Goal: Information Seeking & Learning: Learn about a topic

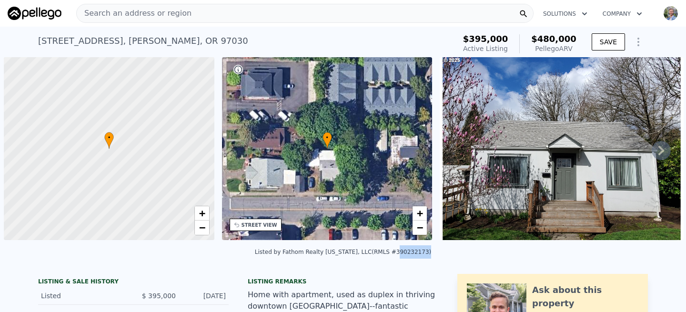
scroll to position [0, 4]
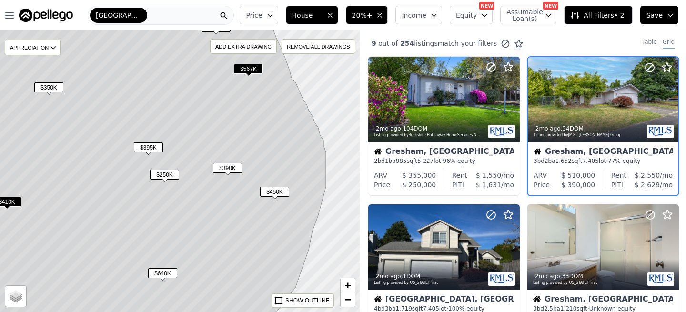
scroll to position [538, 0]
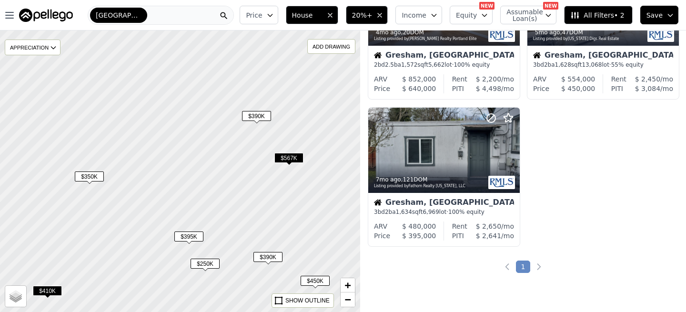
drag, startPoint x: 234, startPoint y: 143, endPoint x: 287, endPoint y: 213, distance: 88.5
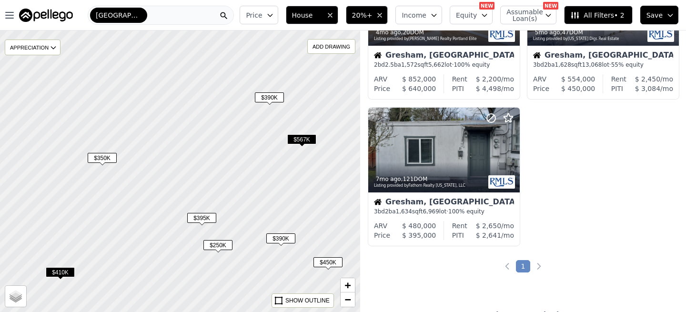
scroll to position [832, 0]
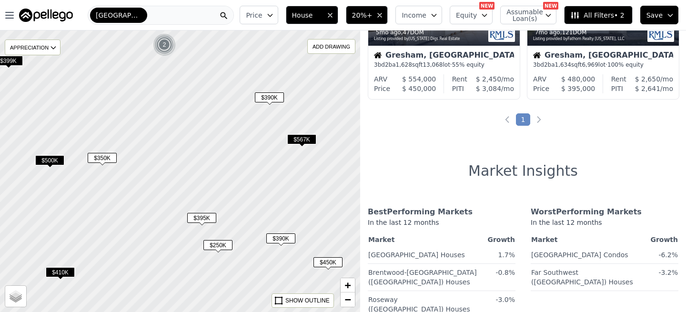
click at [274, 98] on span "$390K" at bounding box center [269, 97] width 29 height 10
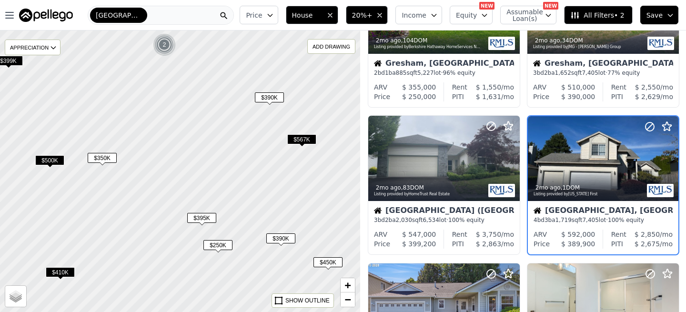
scroll to position [87, 0]
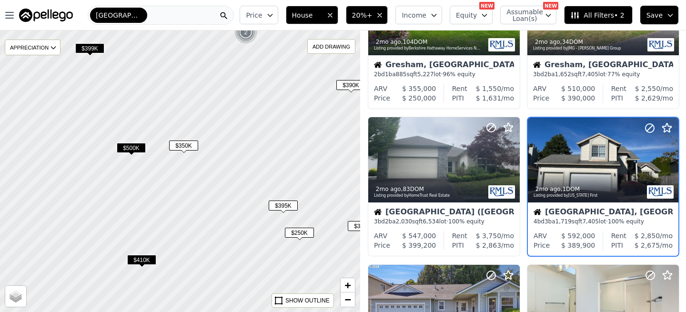
drag, startPoint x: 206, startPoint y: 142, endPoint x: 291, endPoint y: 128, distance: 85.4
click at [291, 129] on div at bounding box center [181, 171] width 432 height 338
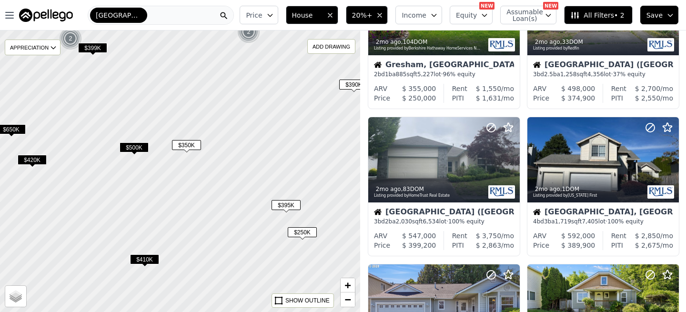
click at [191, 147] on span "$350K" at bounding box center [186, 145] width 29 height 10
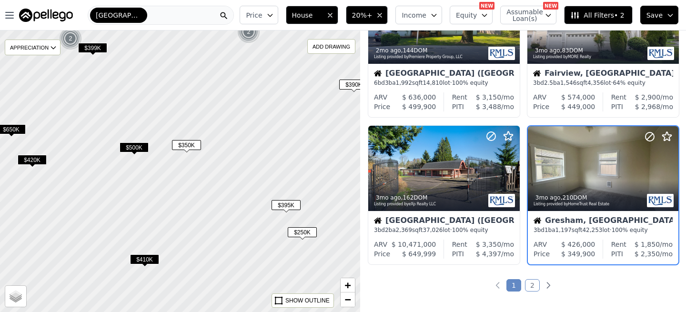
scroll to position [676, 0]
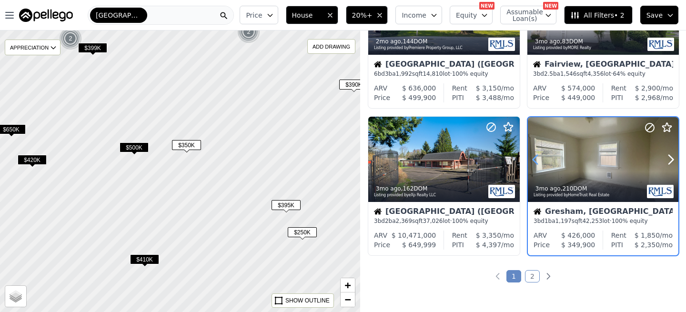
click at [536, 164] on icon at bounding box center [535, 159] width 4 height 9
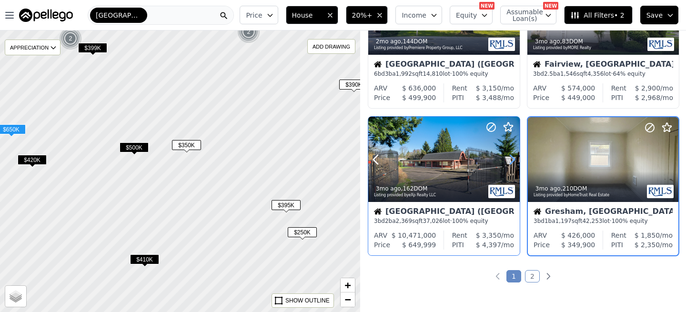
click at [512, 160] on icon at bounding box center [512, 159] width 15 height 15
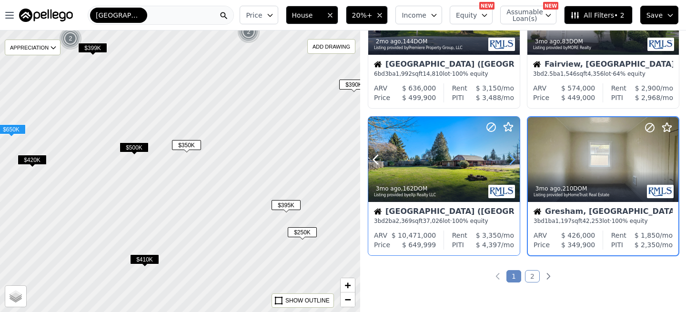
click at [512, 160] on icon at bounding box center [512, 159] width 15 height 15
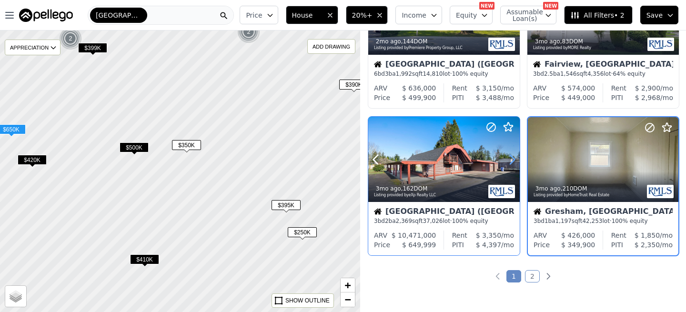
click at [512, 160] on icon at bounding box center [512, 159] width 15 height 15
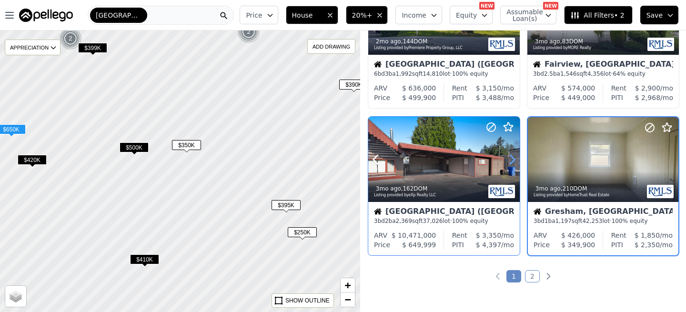
click at [512, 160] on icon at bounding box center [512, 159] width 15 height 15
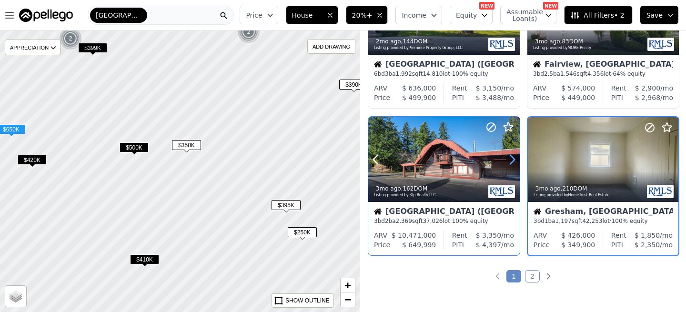
click at [512, 160] on icon at bounding box center [512, 159] width 15 height 15
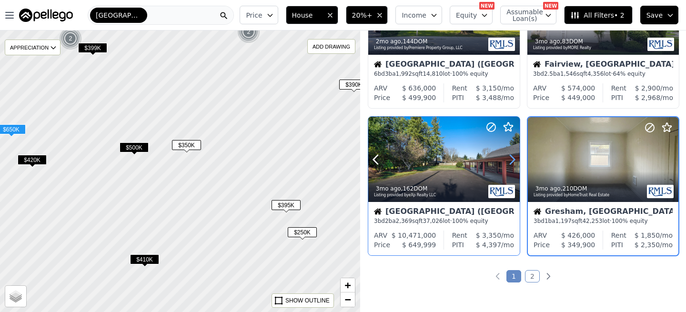
click at [512, 160] on icon at bounding box center [512, 159] width 15 height 15
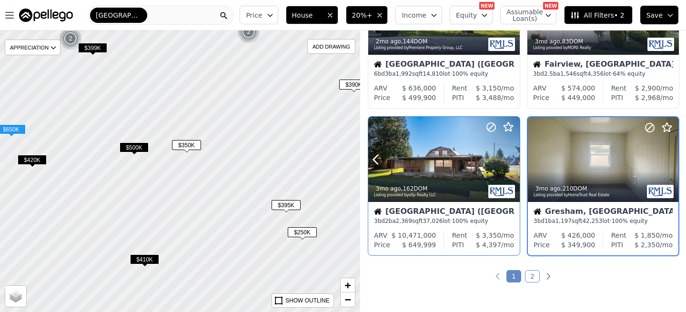
click at [512, 160] on icon at bounding box center [512, 159] width 15 height 15
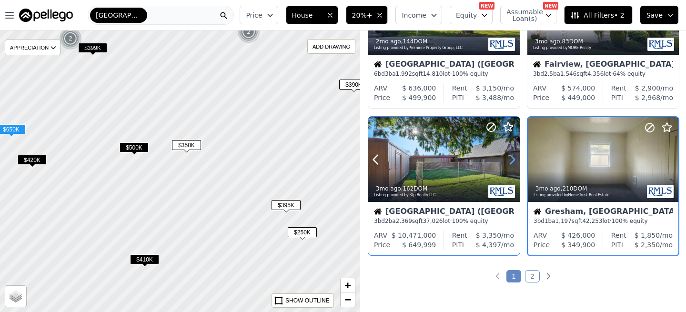
click at [512, 160] on icon at bounding box center [512, 159] width 15 height 15
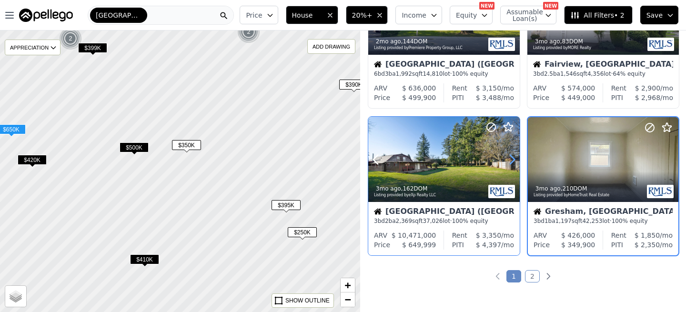
click at [512, 160] on icon at bounding box center [512, 159] width 15 height 15
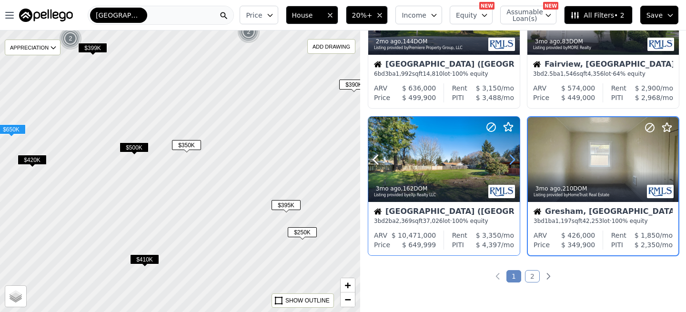
click at [512, 160] on icon at bounding box center [512, 159] width 15 height 15
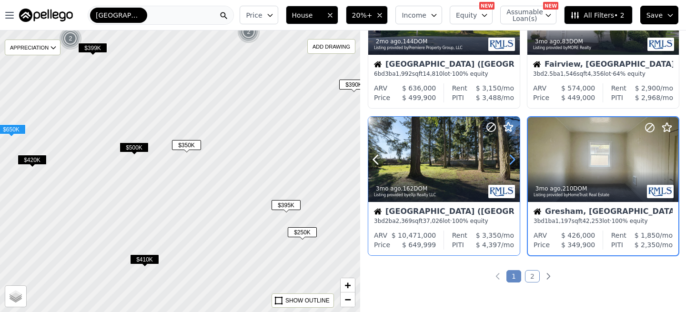
click at [512, 160] on icon at bounding box center [512, 159] width 15 height 15
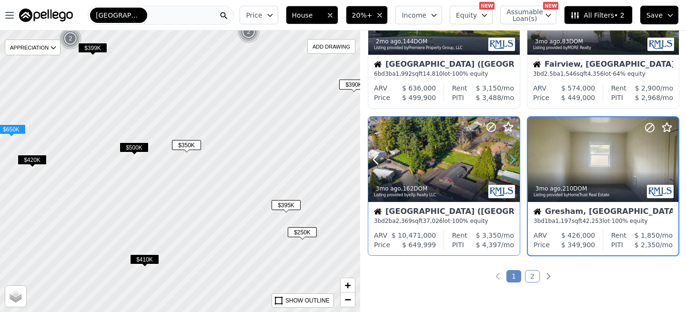
click at [512, 160] on icon at bounding box center [512, 159] width 15 height 15
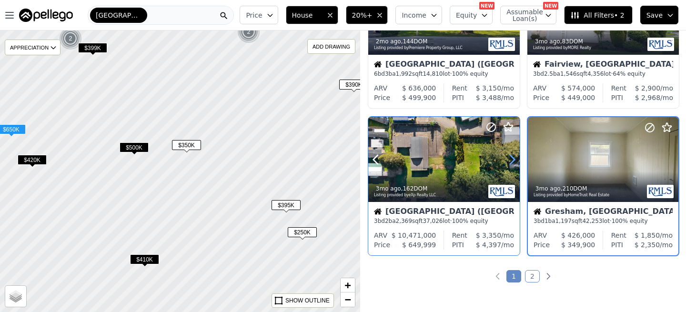
click at [512, 160] on icon at bounding box center [512, 159] width 15 height 15
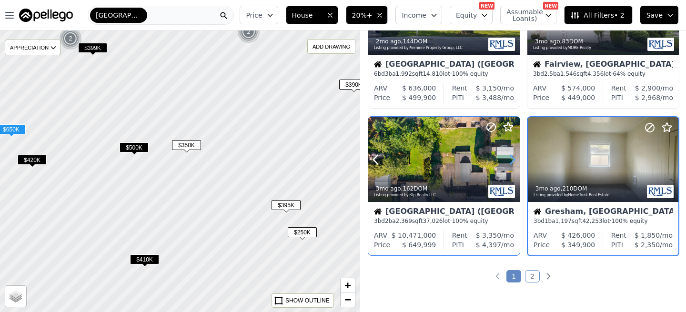
click at [512, 160] on icon at bounding box center [512, 159] width 15 height 15
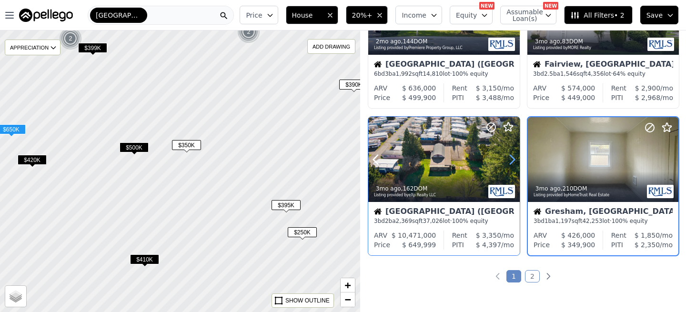
click at [512, 160] on icon at bounding box center [512, 159] width 15 height 15
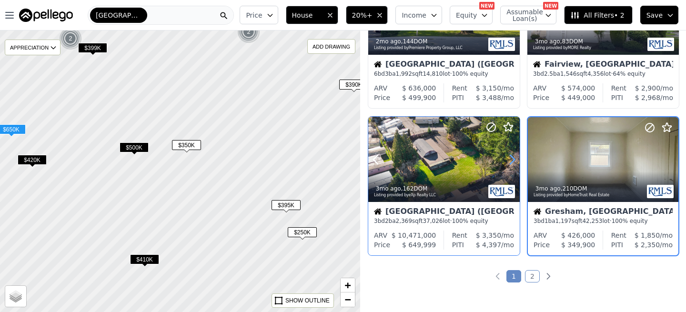
click at [512, 160] on icon at bounding box center [512, 159] width 15 height 15
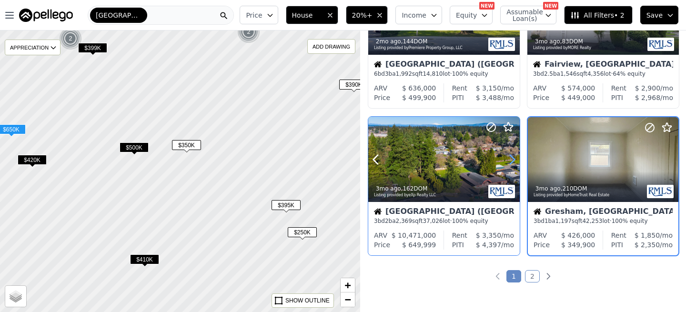
click at [512, 160] on icon at bounding box center [512, 159] width 15 height 15
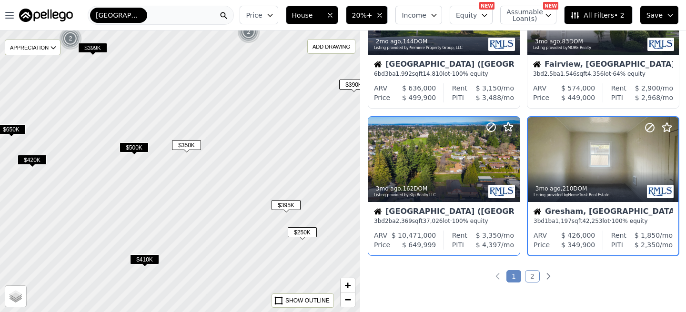
click at [142, 261] on span "$410K" at bounding box center [144, 260] width 29 height 10
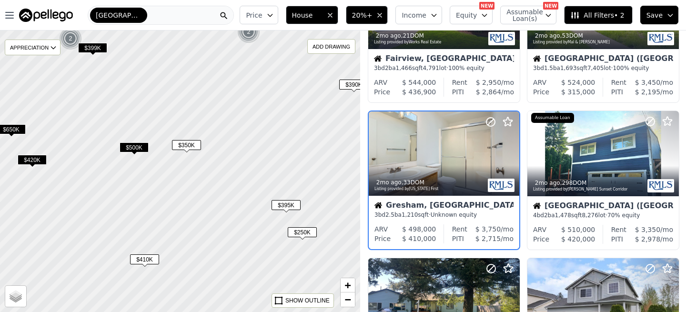
scroll to position [381, 0]
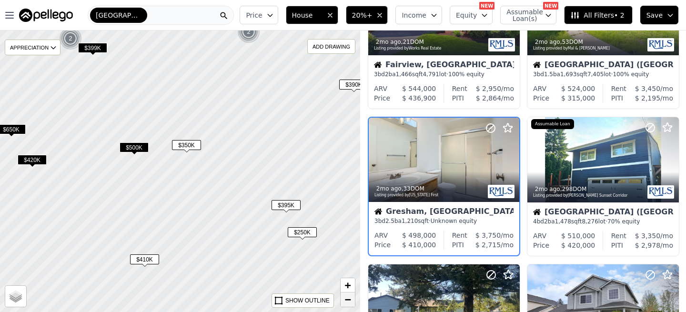
click at [347, 300] on span "−" at bounding box center [348, 300] width 6 height 12
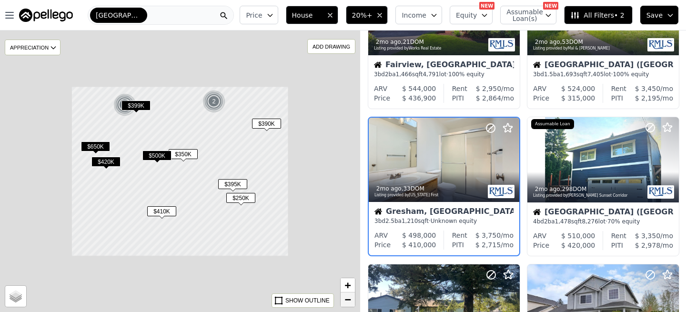
click at [347, 300] on span "−" at bounding box center [348, 300] width 6 height 12
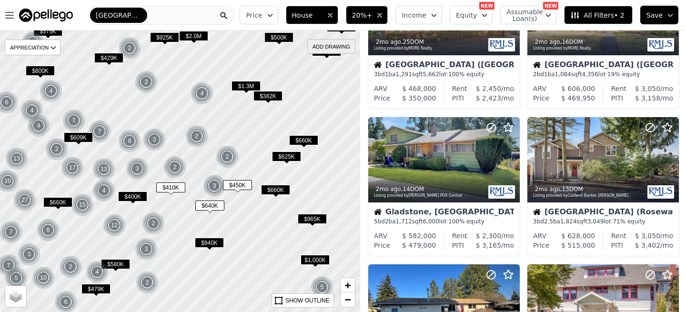
click at [329, 48] on div "ADD DRAWING" at bounding box center [331, 47] width 47 height 14
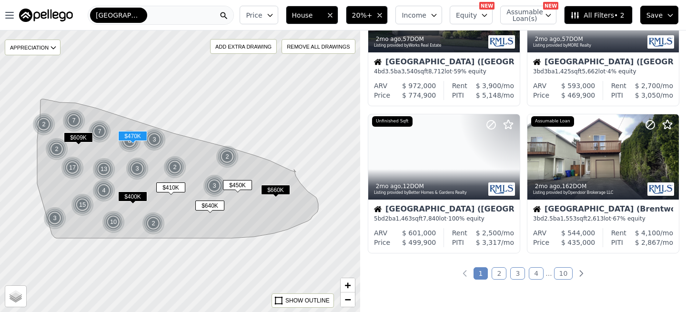
scroll to position [682, 0]
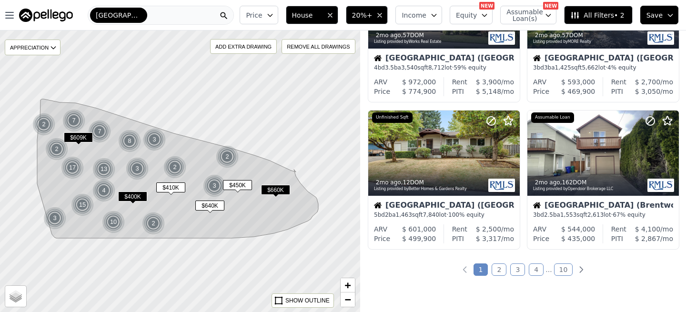
click at [501, 268] on link "2" at bounding box center [499, 270] width 15 height 12
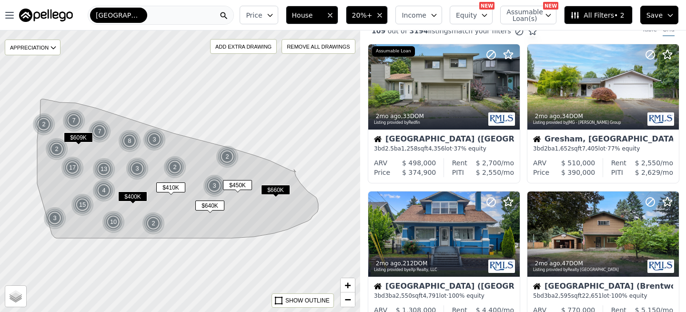
scroll to position [0, 0]
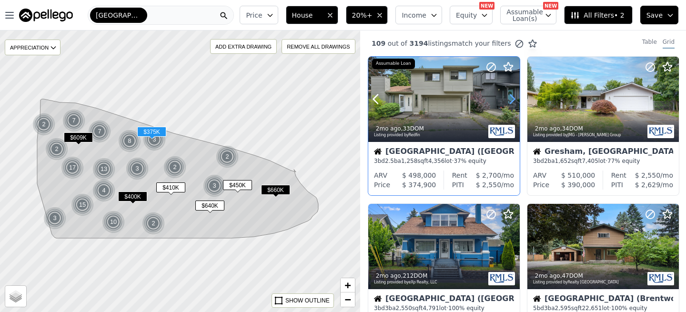
click at [511, 101] on icon at bounding box center [512, 99] width 15 height 15
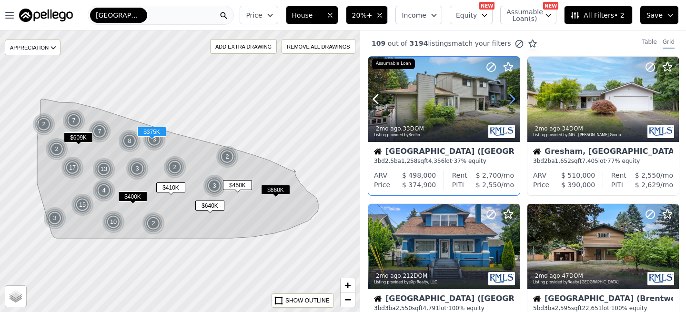
click at [511, 101] on icon at bounding box center [512, 99] width 15 height 15
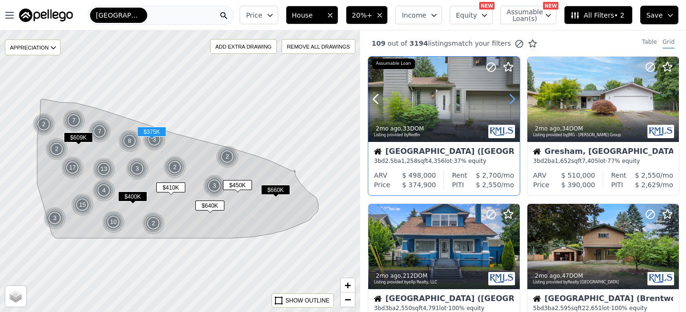
click at [511, 101] on icon at bounding box center [512, 99] width 15 height 15
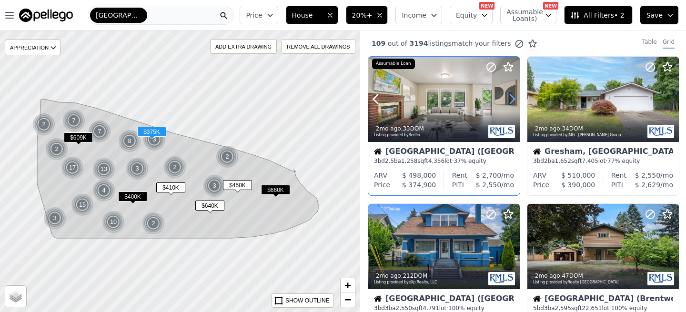
click at [511, 101] on icon at bounding box center [512, 99] width 15 height 15
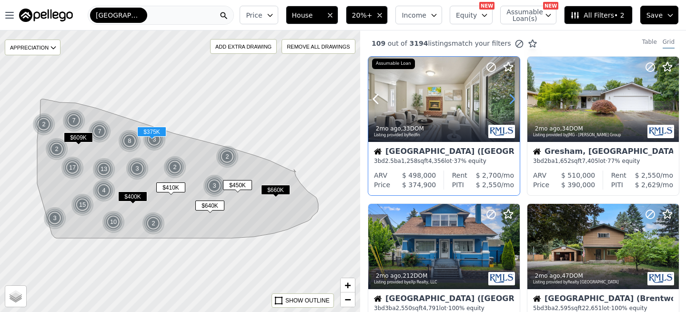
click at [511, 101] on icon at bounding box center [512, 99] width 15 height 15
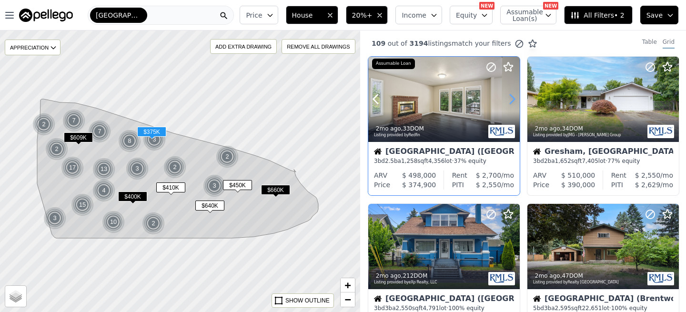
click at [511, 101] on icon at bounding box center [512, 99] width 15 height 15
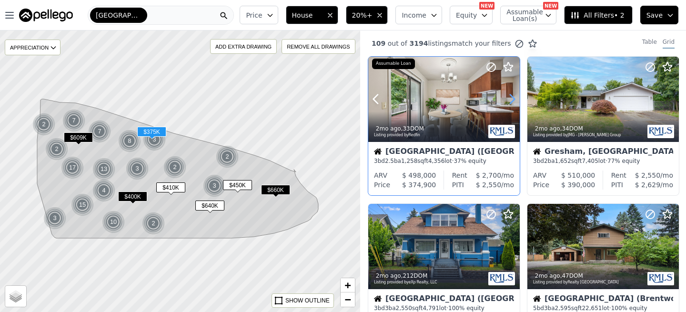
click at [511, 101] on icon at bounding box center [512, 99] width 15 height 15
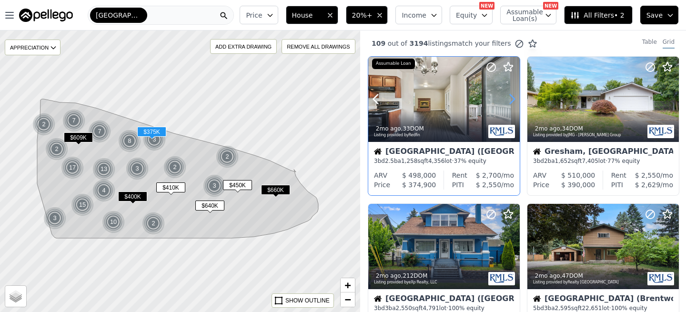
click at [511, 101] on icon at bounding box center [512, 99] width 15 height 15
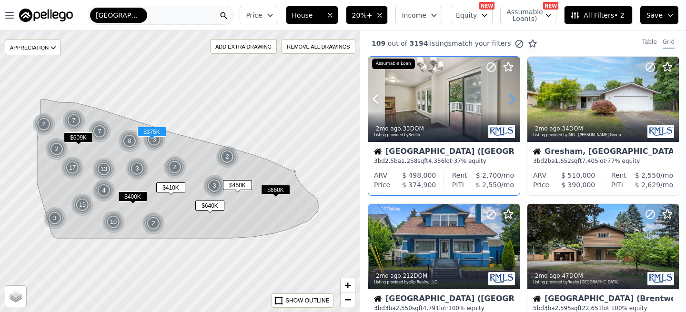
click at [511, 101] on icon at bounding box center [512, 99] width 15 height 15
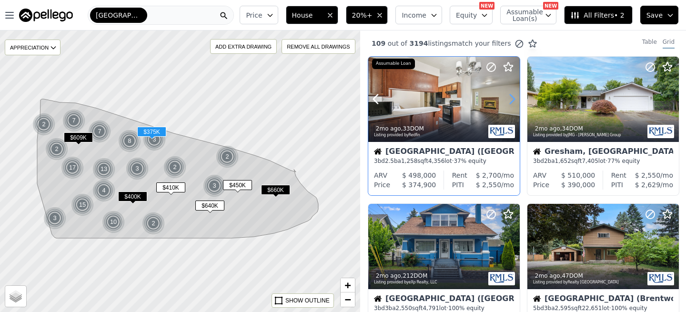
click at [511, 101] on icon at bounding box center [512, 99] width 15 height 15
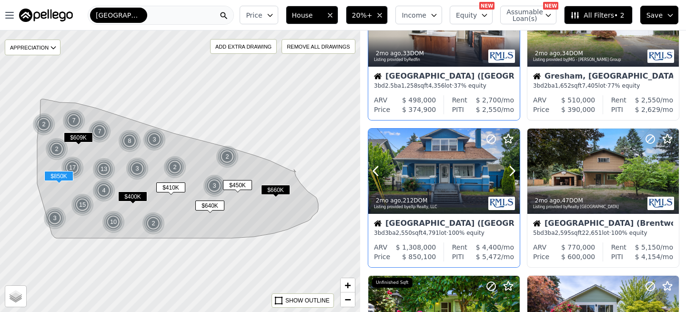
scroll to position [79, 0]
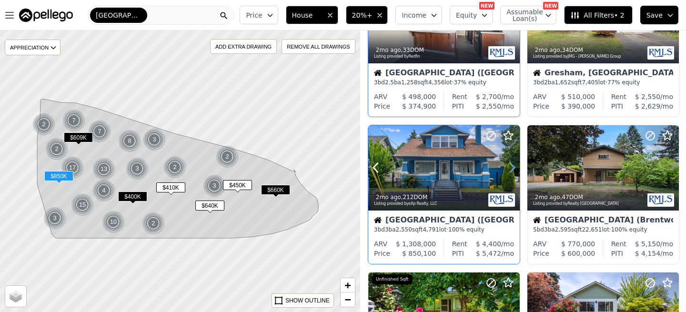
click at [508, 169] on icon at bounding box center [512, 167] width 15 height 15
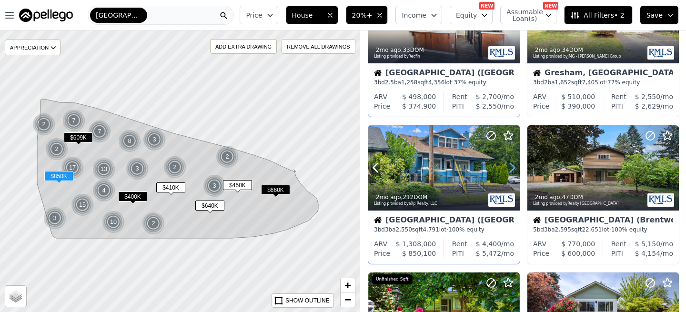
click at [508, 170] on icon at bounding box center [512, 167] width 15 height 15
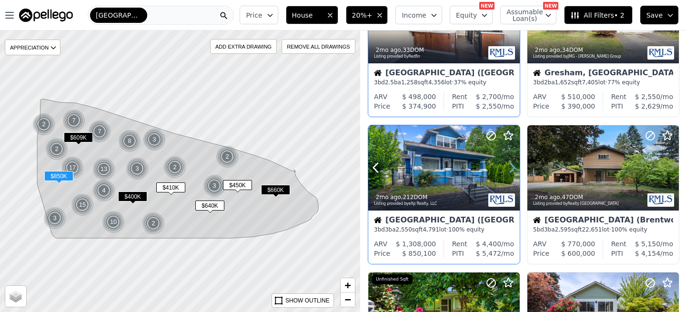
click at [508, 170] on icon at bounding box center [512, 167] width 15 height 15
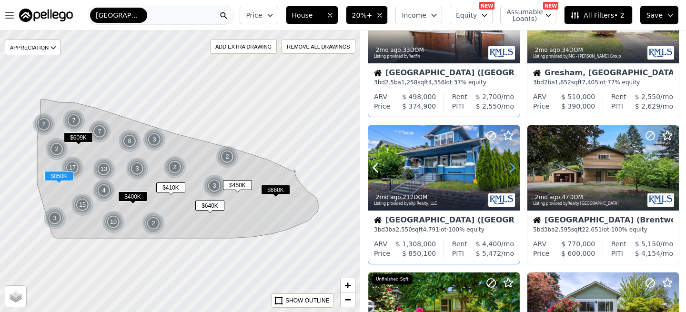
click at [508, 170] on icon at bounding box center [512, 167] width 15 height 15
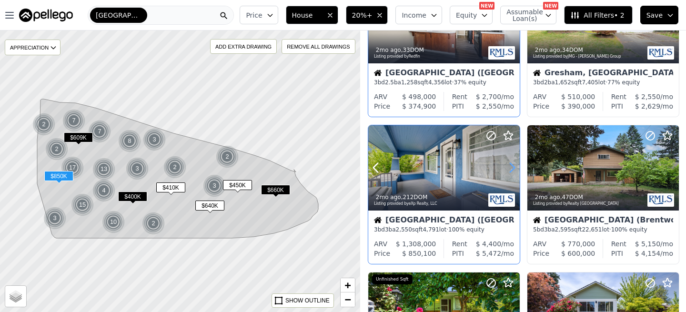
click at [508, 170] on icon at bounding box center [512, 167] width 15 height 15
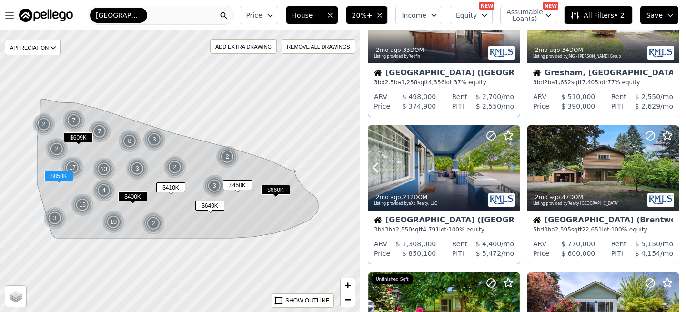
click at [508, 170] on icon at bounding box center [512, 167] width 15 height 15
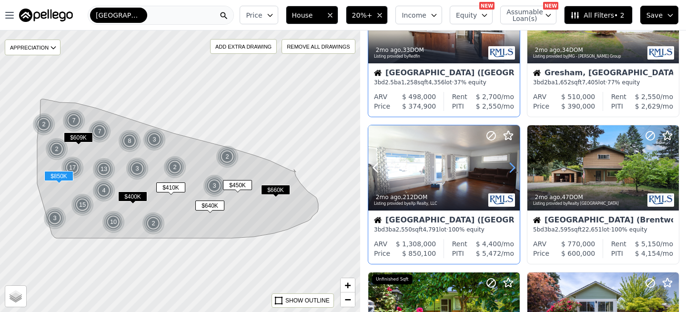
click at [508, 170] on icon at bounding box center [512, 167] width 15 height 15
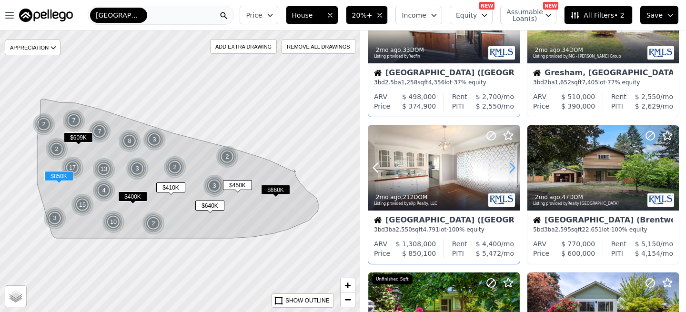
click at [508, 170] on icon at bounding box center [512, 167] width 15 height 15
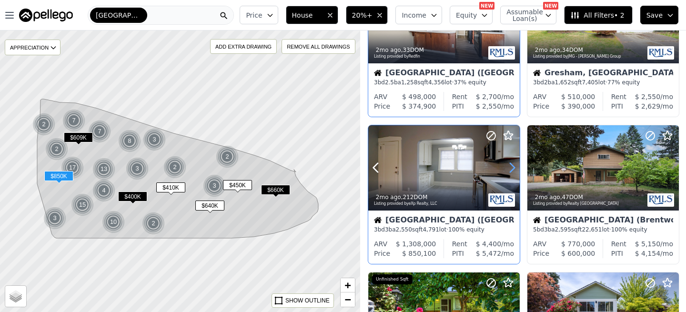
click at [508, 170] on icon at bounding box center [512, 167] width 15 height 15
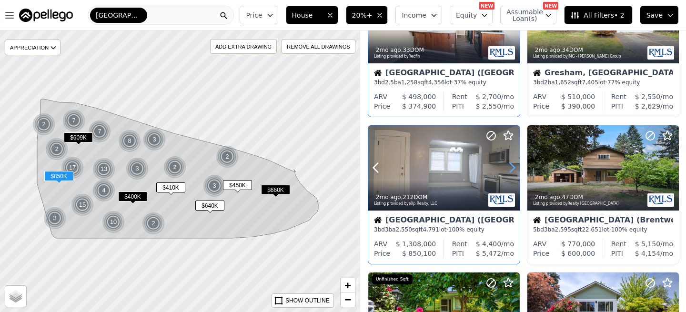
click at [508, 170] on icon at bounding box center [512, 167] width 15 height 15
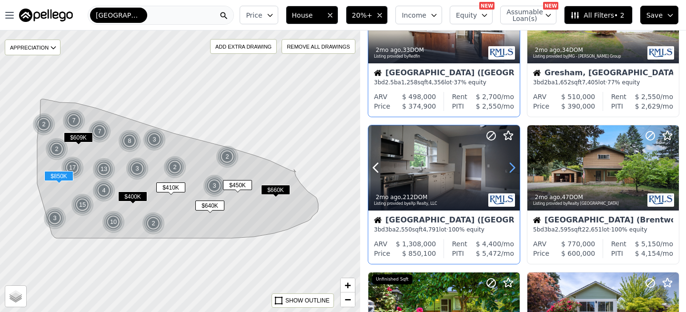
click at [508, 170] on icon at bounding box center [512, 167] width 15 height 15
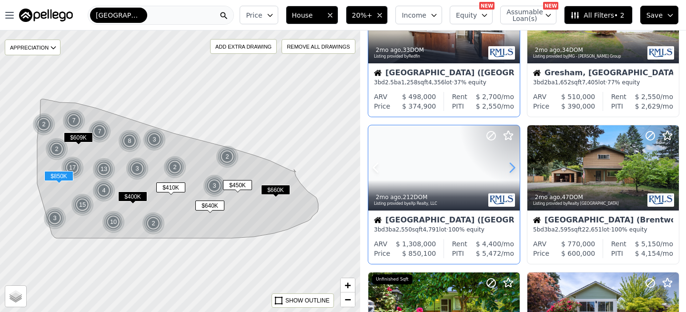
click at [508, 170] on icon at bounding box center [512, 167] width 15 height 15
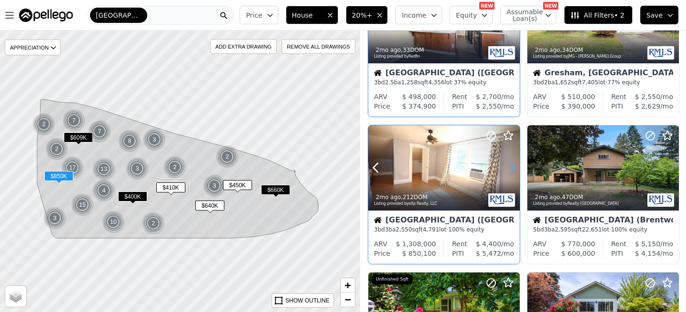
click at [508, 170] on icon at bounding box center [512, 167] width 15 height 15
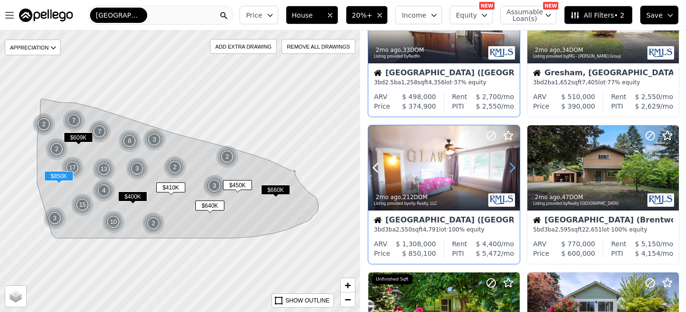
click at [508, 170] on icon at bounding box center [512, 167] width 15 height 15
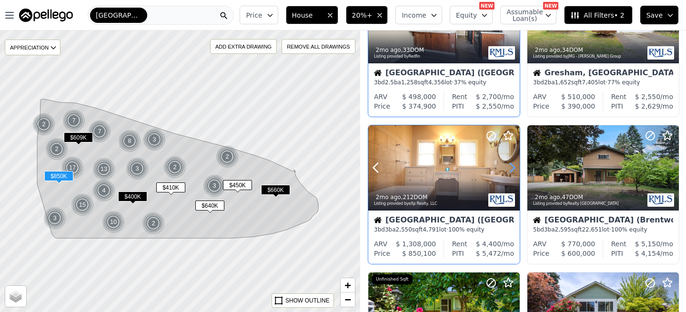
click at [508, 170] on icon at bounding box center [512, 167] width 15 height 15
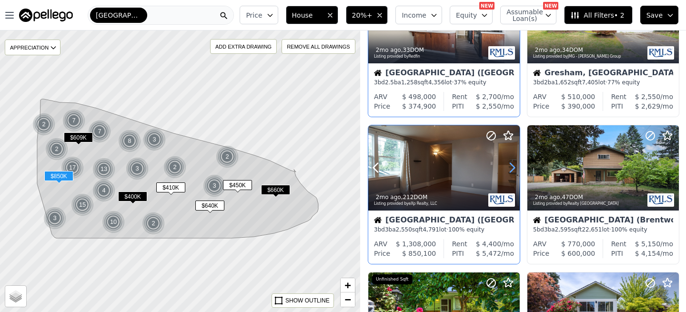
click at [508, 170] on icon at bounding box center [512, 167] width 15 height 15
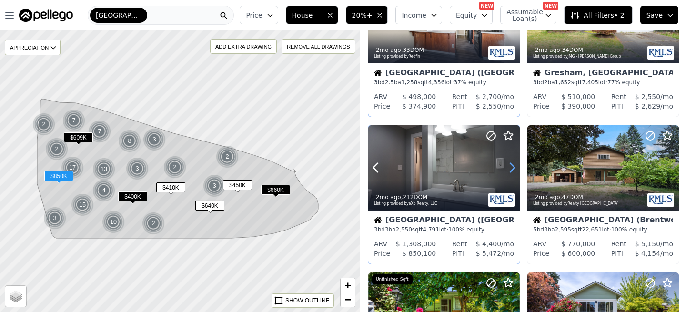
click at [508, 170] on icon at bounding box center [512, 167] width 15 height 15
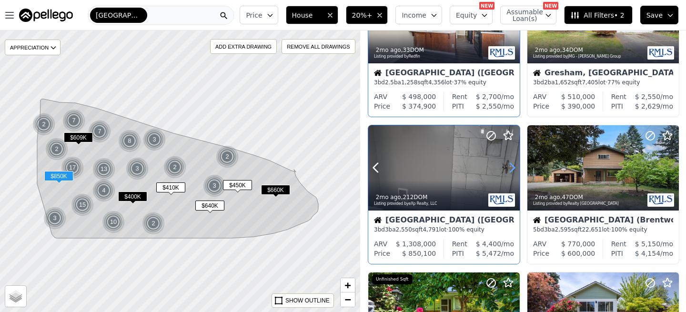
click at [508, 170] on icon at bounding box center [512, 167] width 15 height 15
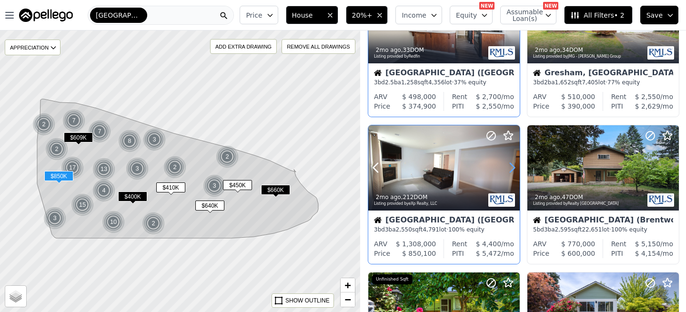
click at [508, 170] on icon at bounding box center [512, 167] width 15 height 15
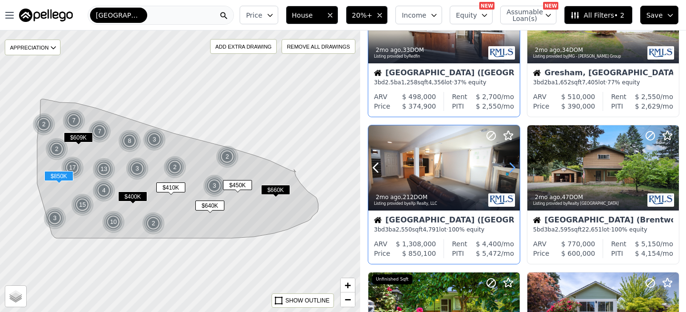
click at [508, 170] on icon at bounding box center [512, 167] width 15 height 15
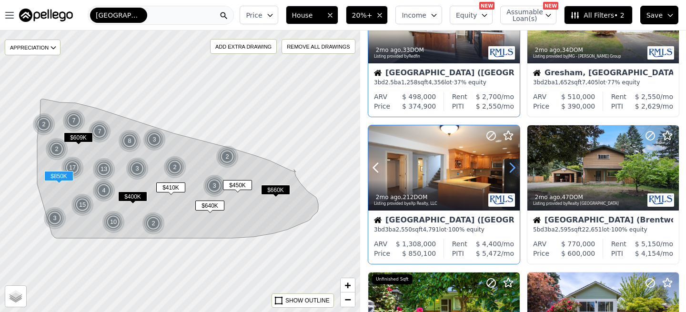
click at [508, 170] on icon at bounding box center [512, 167] width 15 height 15
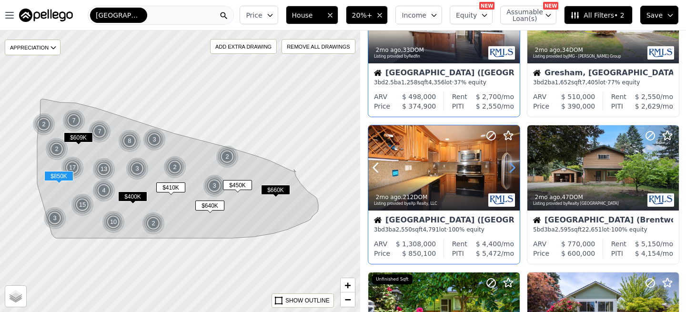
click at [508, 170] on icon at bounding box center [512, 167] width 15 height 15
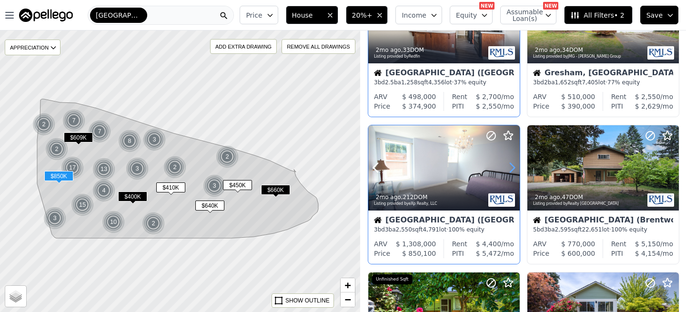
click at [508, 170] on icon at bounding box center [512, 167] width 15 height 15
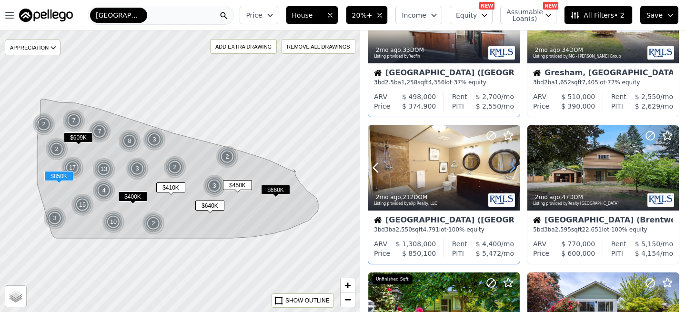
click at [508, 170] on icon at bounding box center [512, 167] width 15 height 15
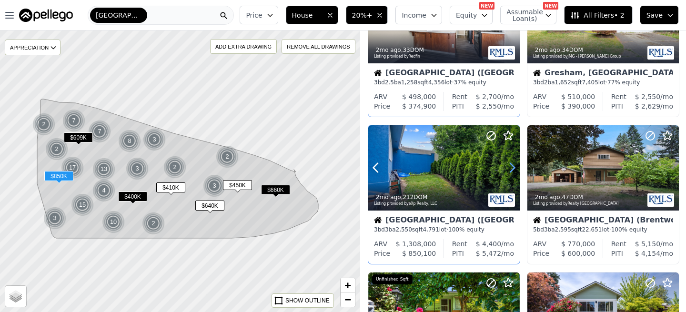
click at [508, 170] on icon at bounding box center [512, 167] width 15 height 15
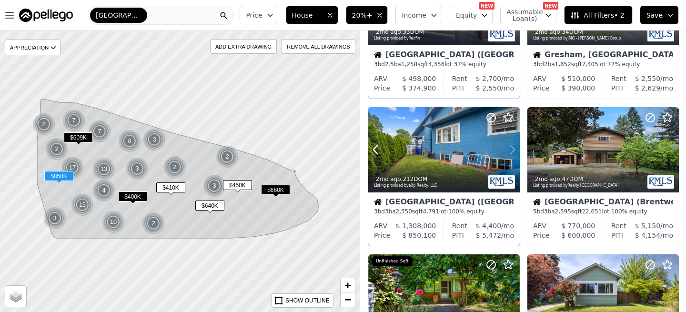
scroll to position [98, 0]
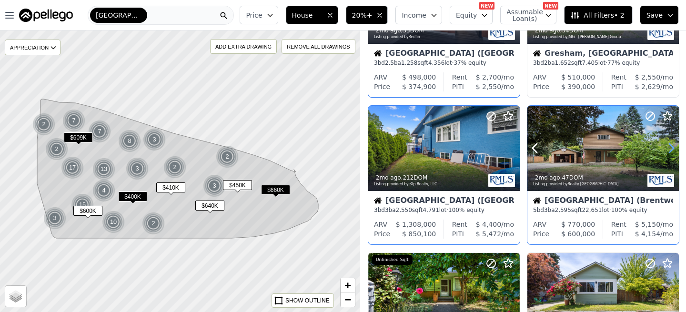
click at [670, 149] on icon at bounding box center [671, 148] width 15 height 15
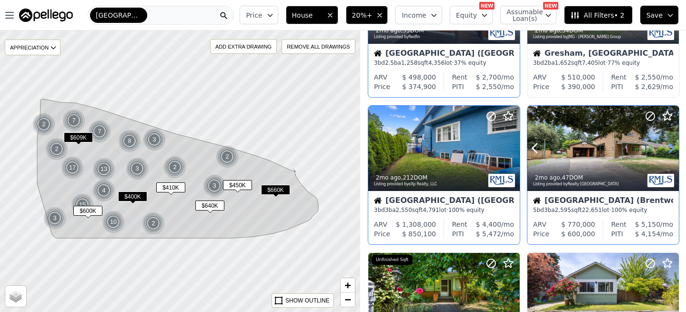
click at [670, 149] on icon at bounding box center [671, 148] width 15 height 15
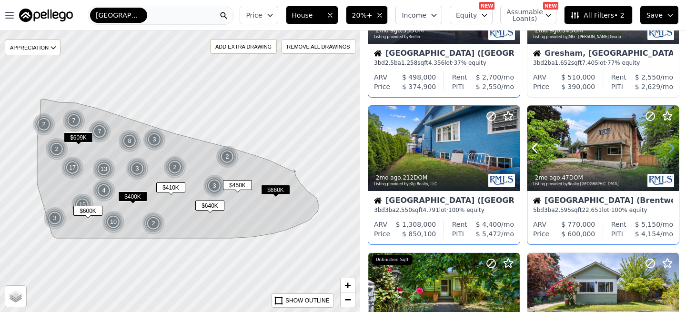
click at [670, 149] on icon at bounding box center [671, 148] width 15 height 15
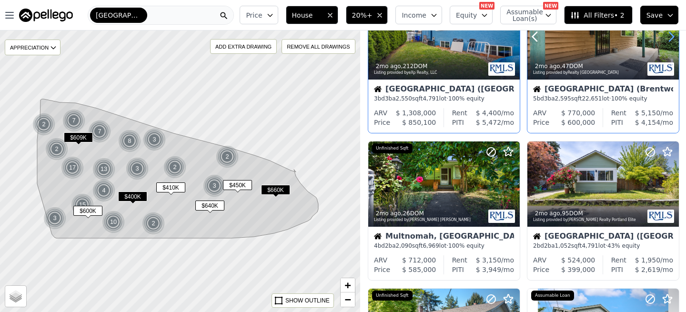
scroll to position [247, 0]
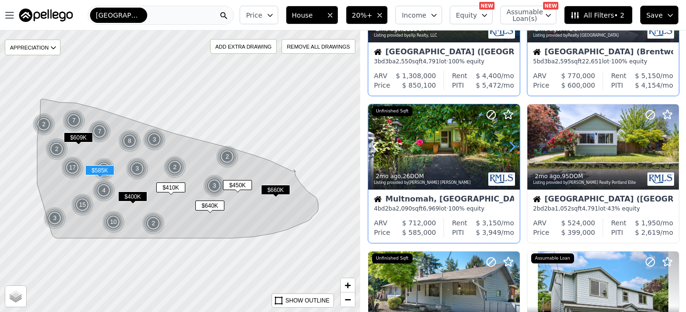
click at [515, 147] on icon at bounding box center [513, 147] width 4 height 9
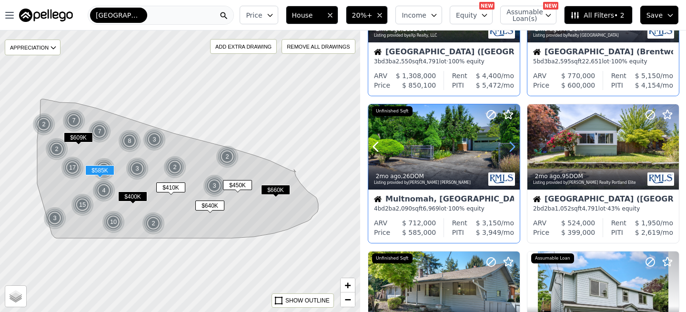
click at [515, 147] on icon at bounding box center [513, 147] width 4 height 9
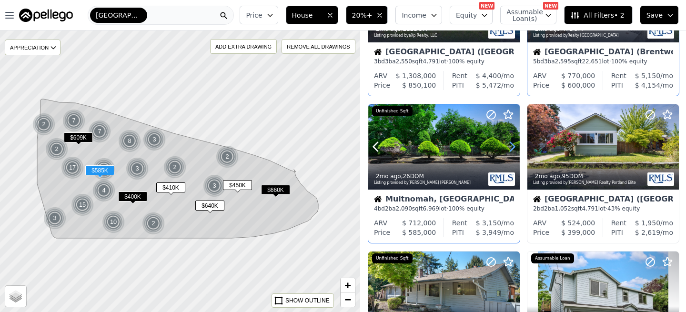
click at [515, 147] on icon at bounding box center [513, 147] width 4 height 9
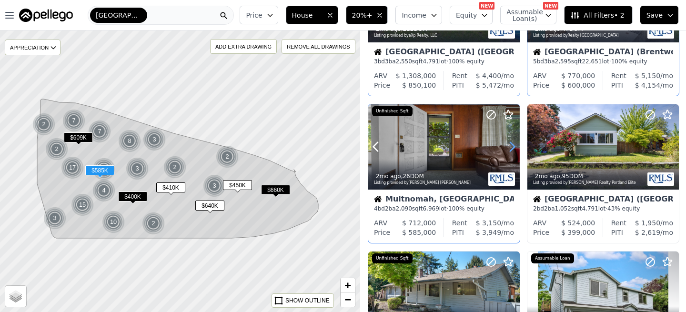
click at [515, 147] on icon at bounding box center [513, 147] width 4 height 9
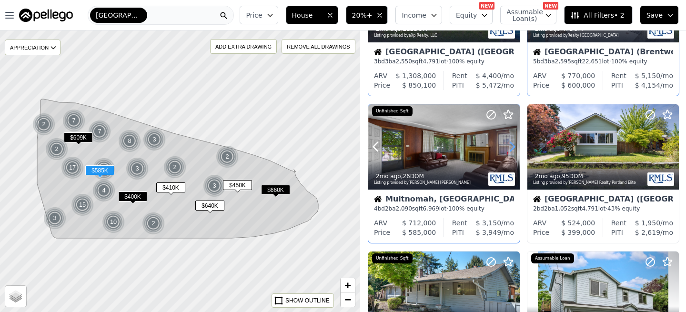
click at [515, 147] on icon at bounding box center [513, 147] width 4 height 9
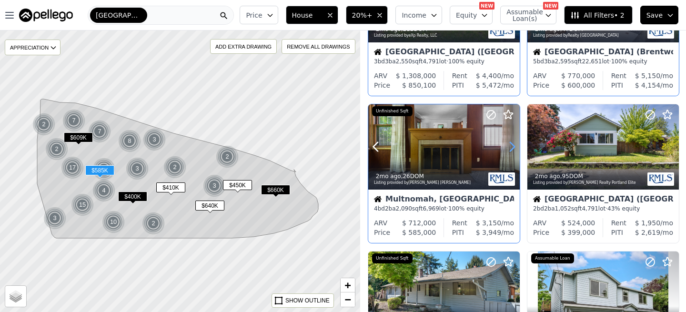
click at [515, 147] on icon at bounding box center [513, 147] width 4 height 9
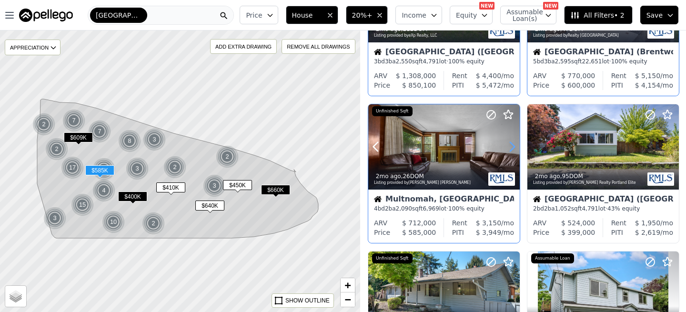
click at [515, 147] on icon at bounding box center [513, 147] width 4 height 9
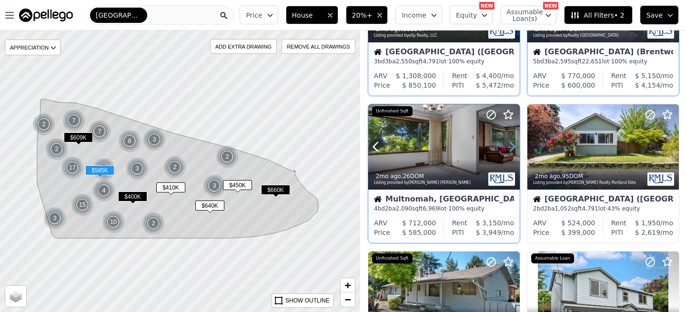
click at [515, 147] on icon at bounding box center [513, 147] width 4 height 9
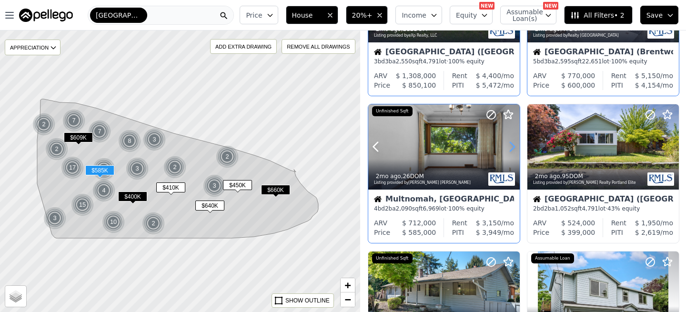
click at [515, 147] on icon at bounding box center [513, 147] width 4 height 9
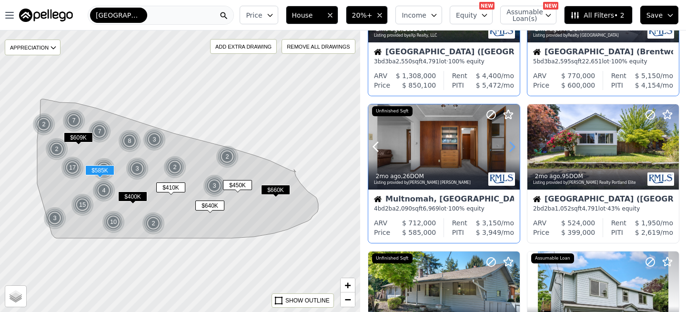
click at [515, 147] on icon at bounding box center [513, 147] width 4 height 9
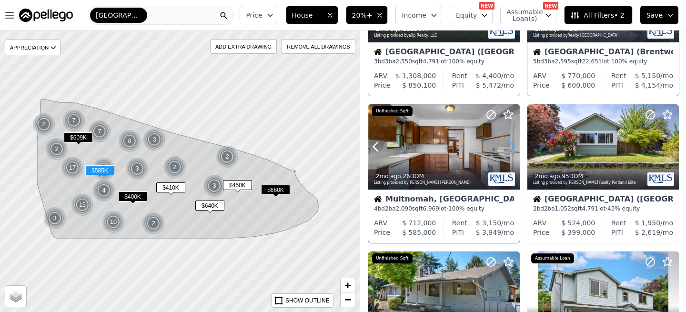
click at [515, 147] on icon at bounding box center [513, 147] width 4 height 9
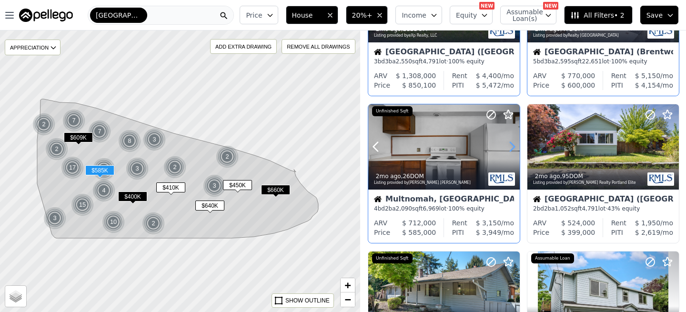
click at [515, 147] on icon at bounding box center [513, 147] width 4 height 9
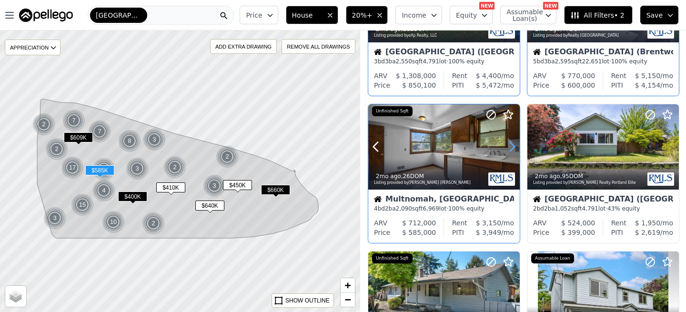
click at [515, 147] on icon at bounding box center [513, 147] width 4 height 9
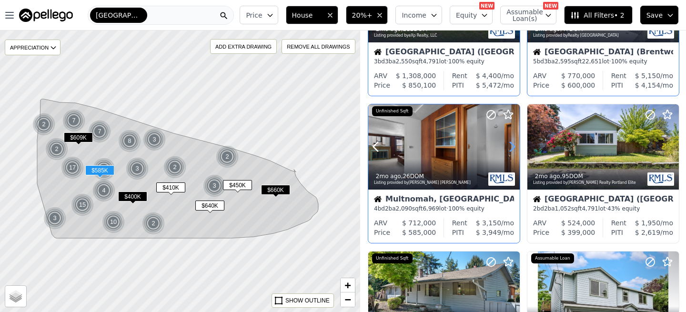
click at [515, 147] on icon at bounding box center [513, 147] width 4 height 9
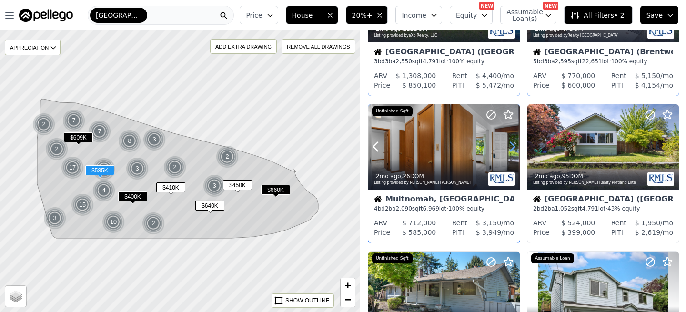
click at [515, 147] on icon at bounding box center [513, 147] width 4 height 9
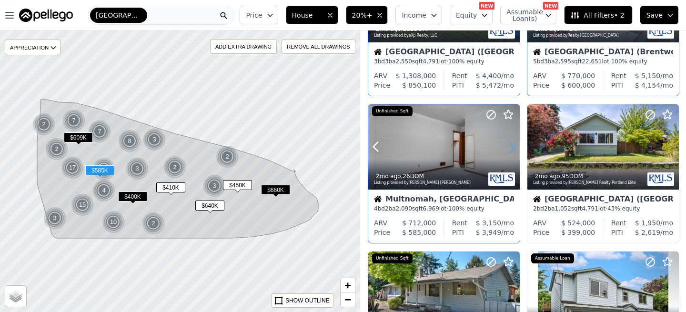
click at [515, 147] on icon at bounding box center [513, 147] width 4 height 9
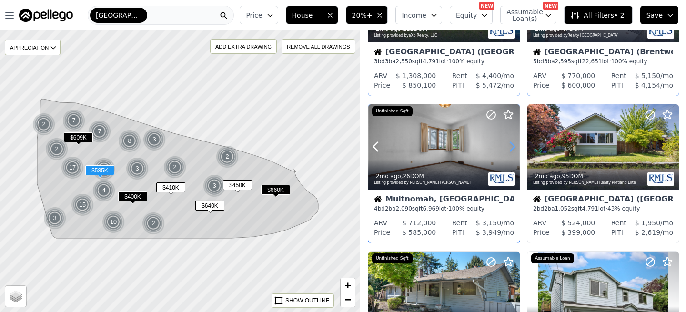
click at [515, 147] on icon at bounding box center [513, 147] width 4 height 9
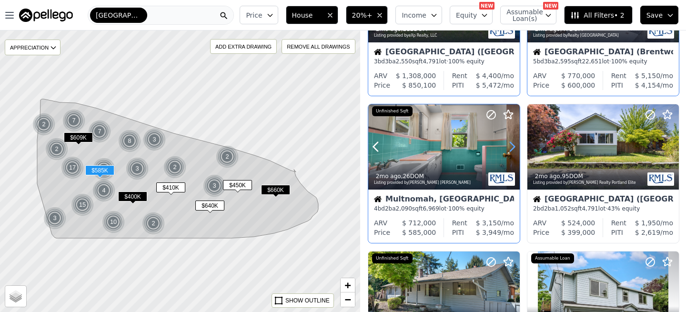
click at [515, 147] on icon at bounding box center [513, 147] width 4 height 9
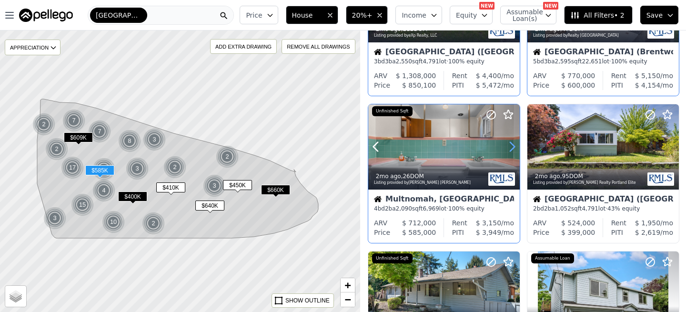
click at [515, 147] on icon at bounding box center [513, 147] width 4 height 9
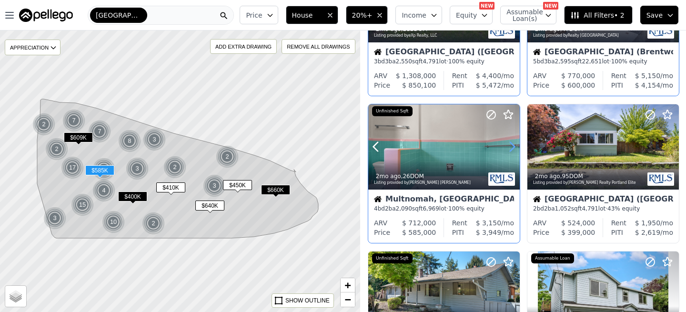
click at [515, 147] on icon at bounding box center [513, 147] width 4 height 9
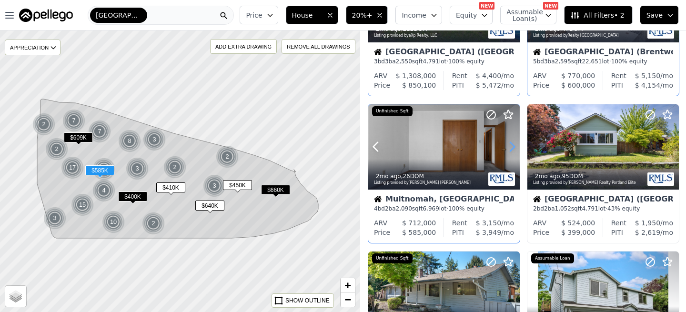
click at [515, 147] on icon at bounding box center [513, 147] width 4 height 9
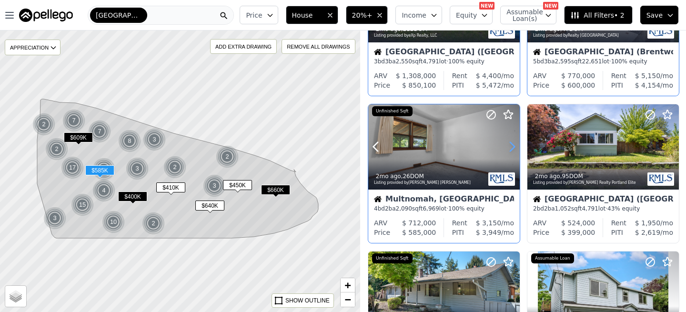
click at [515, 147] on icon at bounding box center [513, 147] width 4 height 9
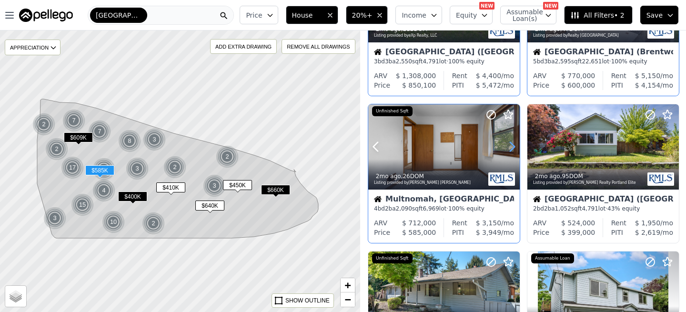
click at [515, 147] on icon at bounding box center [513, 147] width 4 height 9
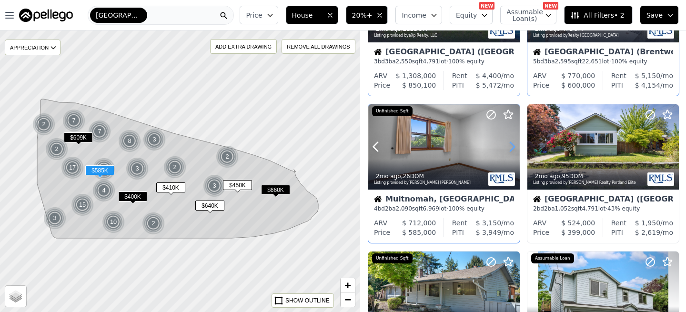
click at [515, 147] on icon at bounding box center [513, 147] width 4 height 9
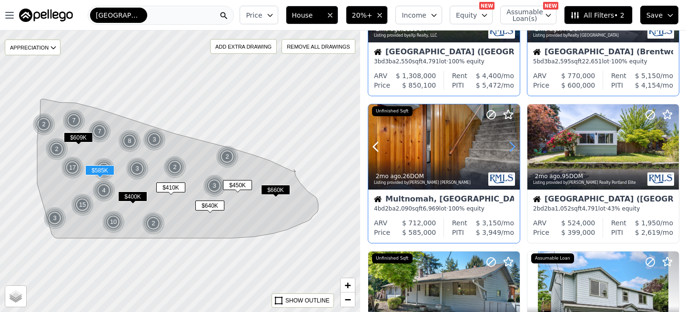
click at [515, 147] on icon at bounding box center [513, 147] width 4 height 9
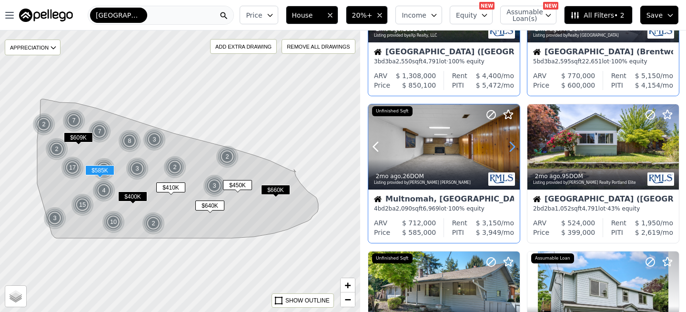
click at [515, 147] on icon at bounding box center [513, 147] width 4 height 9
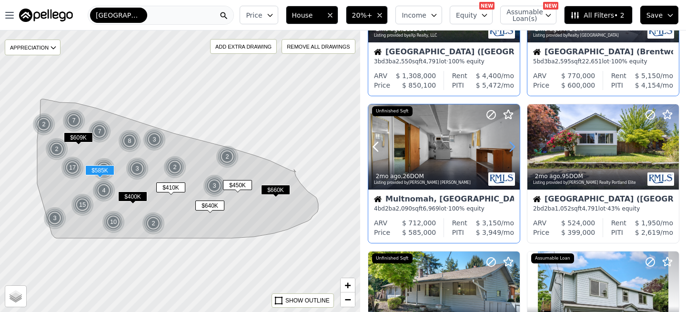
click at [515, 147] on icon at bounding box center [513, 147] width 4 height 9
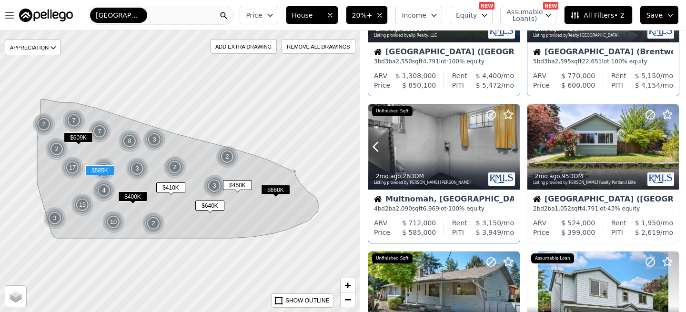
click at [515, 147] on icon at bounding box center [513, 147] width 4 height 9
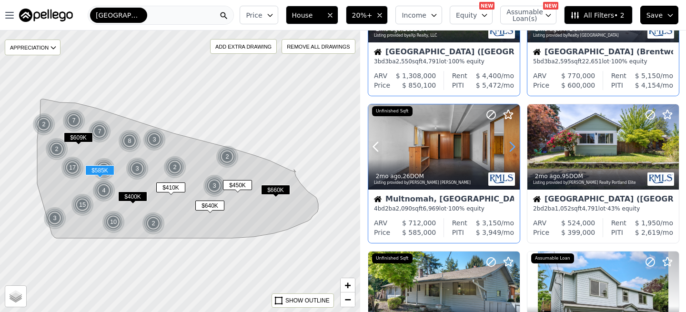
click at [515, 147] on icon at bounding box center [513, 147] width 4 height 9
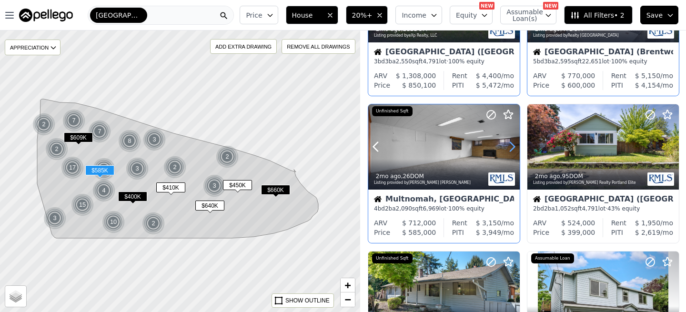
click at [515, 147] on icon at bounding box center [513, 147] width 4 height 9
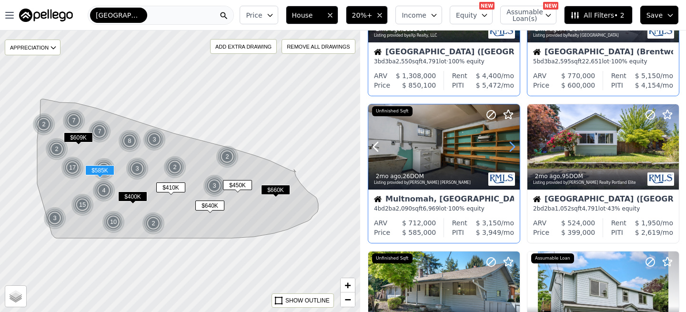
click at [515, 147] on icon at bounding box center [513, 147] width 4 height 9
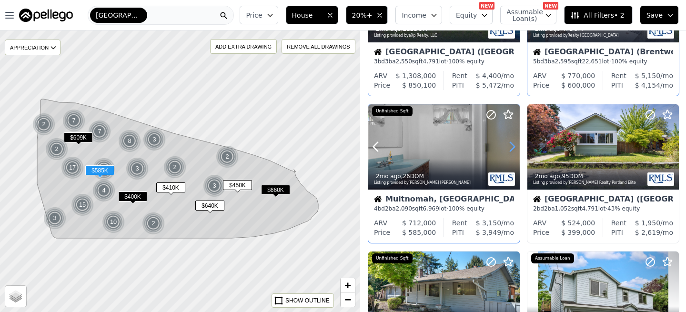
click at [515, 147] on icon at bounding box center [513, 147] width 4 height 9
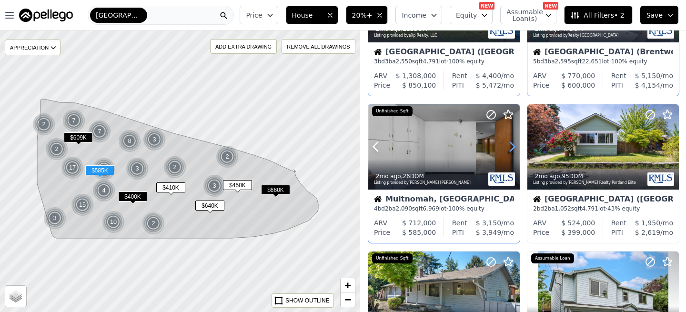
click at [515, 147] on icon at bounding box center [513, 147] width 4 height 9
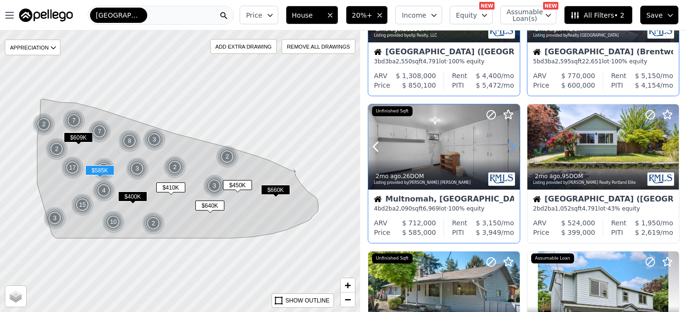
click at [515, 147] on icon at bounding box center [513, 147] width 4 height 9
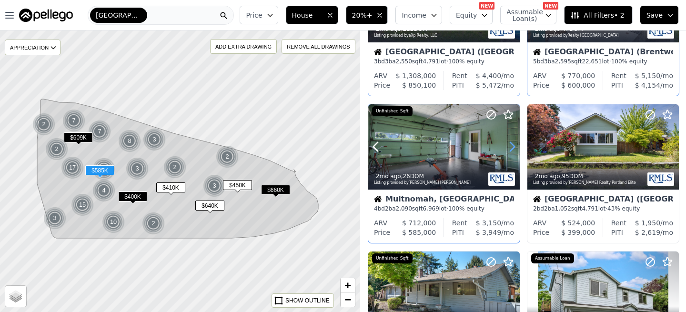
click at [515, 147] on icon at bounding box center [513, 147] width 4 height 9
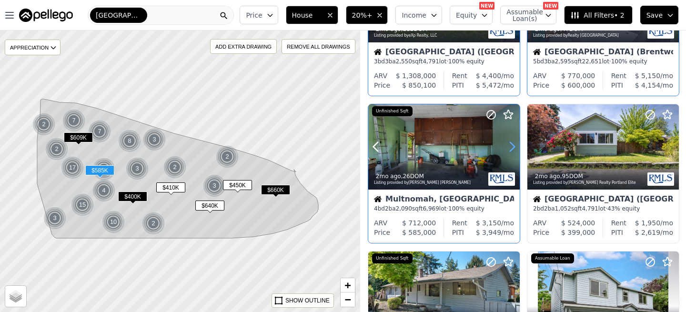
click at [515, 147] on icon at bounding box center [513, 147] width 4 height 9
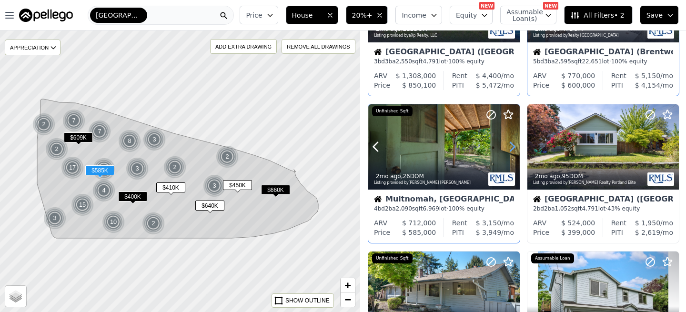
click at [515, 147] on icon at bounding box center [513, 147] width 4 height 9
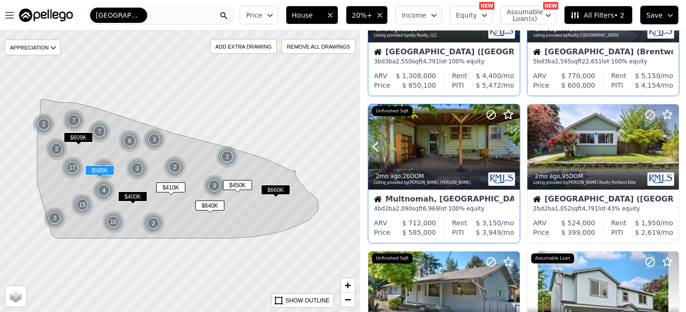
click at [515, 147] on icon at bounding box center [513, 147] width 4 height 9
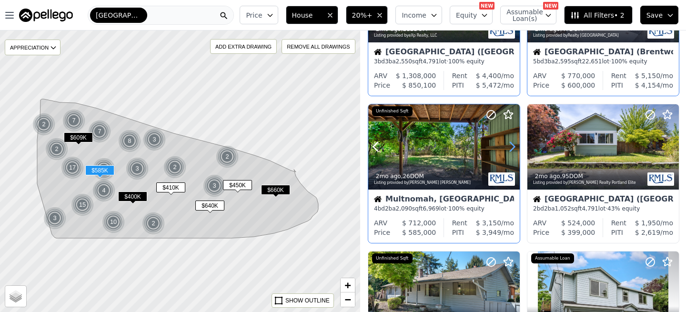
click at [515, 147] on icon at bounding box center [513, 147] width 4 height 9
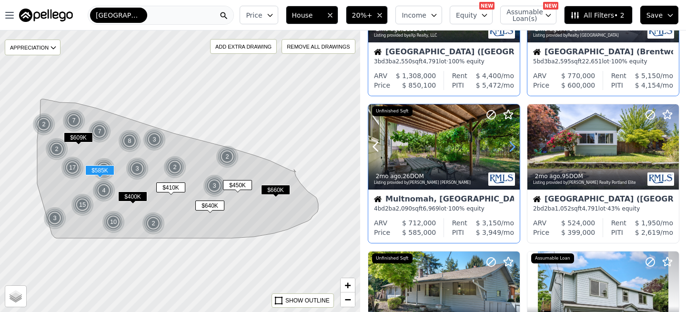
click at [515, 147] on icon at bounding box center [513, 147] width 4 height 9
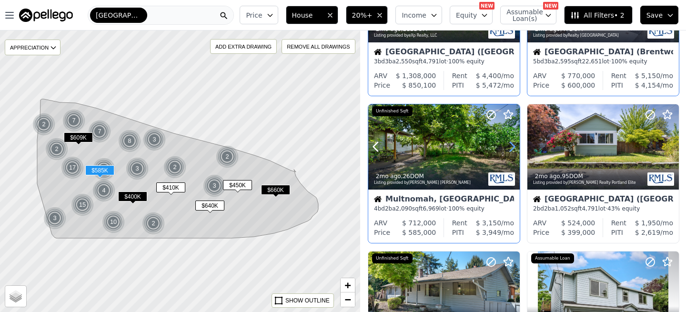
click at [515, 147] on icon at bounding box center [513, 147] width 4 height 9
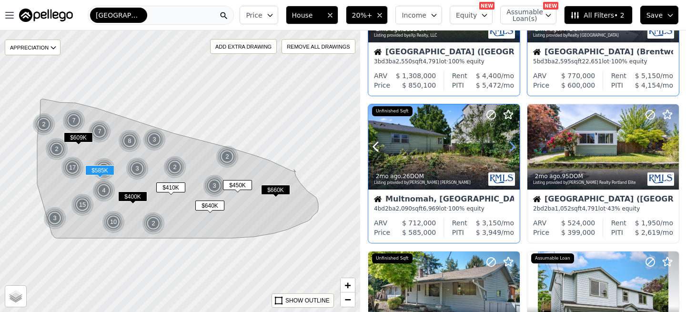
click at [515, 147] on icon at bounding box center [513, 147] width 4 height 9
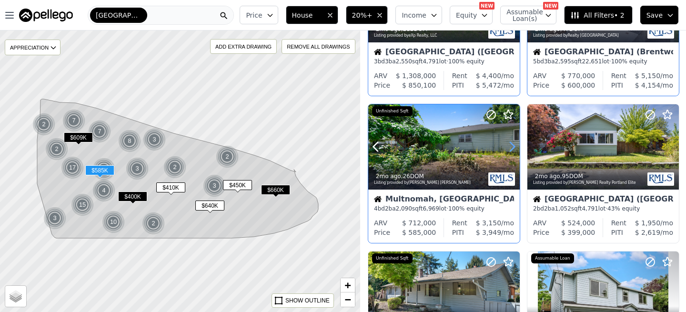
click at [515, 147] on icon at bounding box center [513, 147] width 4 height 9
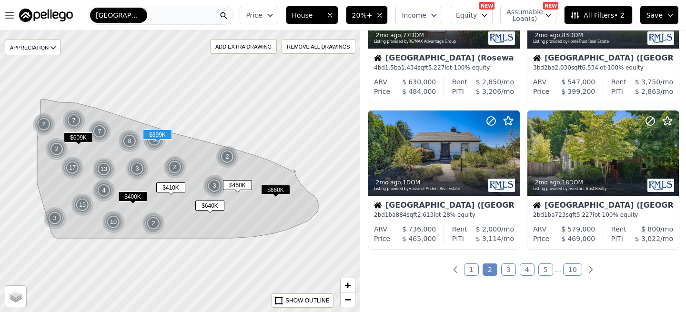
scroll to position [683, 0]
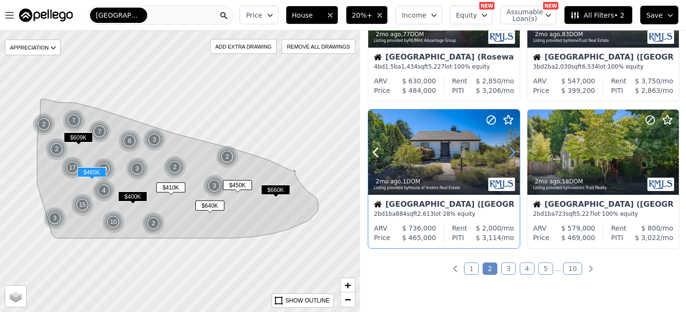
click at [511, 153] on icon at bounding box center [512, 152] width 15 height 15
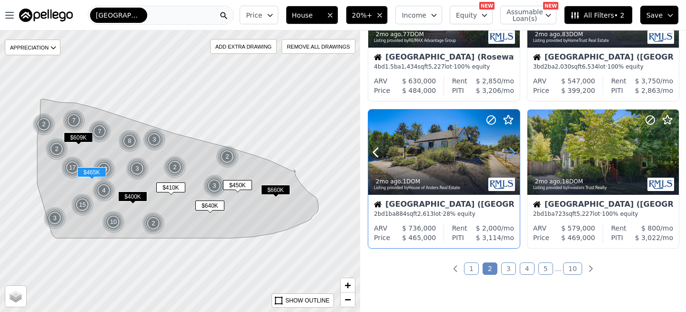
click at [511, 153] on icon at bounding box center [512, 152] width 15 height 15
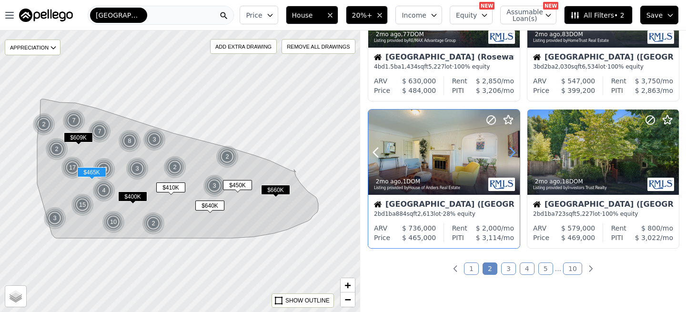
click at [511, 153] on icon at bounding box center [512, 152] width 15 height 15
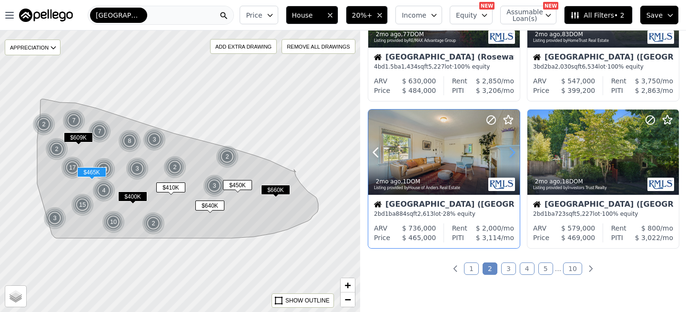
click at [511, 153] on icon at bounding box center [512, 152] width 15 height 15
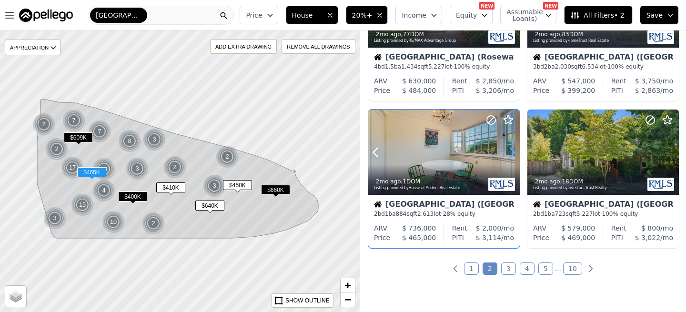
click at [511, 153] on icon at bounding box center [512, 152] width 15 height 15
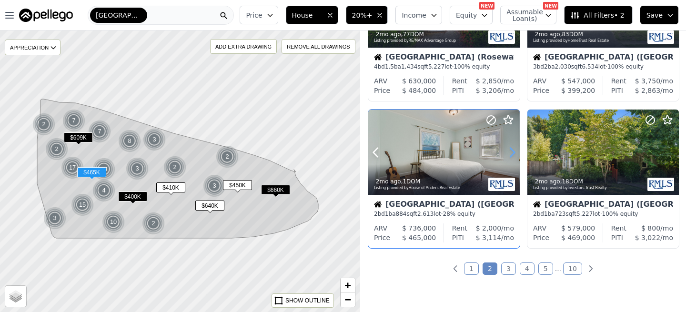
click at [511, 153] on icon at bounding box center [512, 152] width 15 height 15
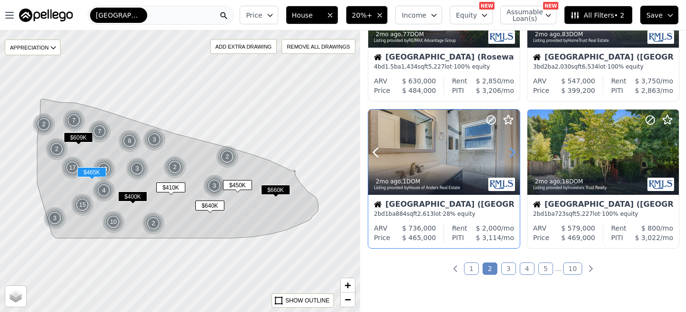
click at [511, 153] on icon at bounding box center [512, 152] width 15 height 15
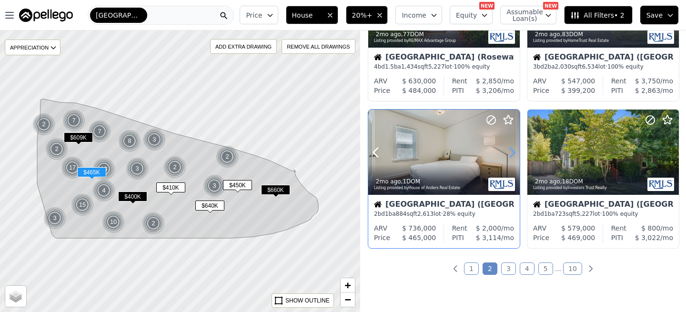
click at [511, 153] on icon at bounding box center [512, 152] width 15 height 15
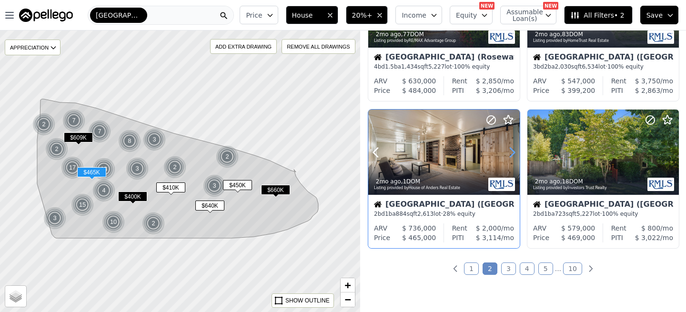
click at [511, 153] on icon at bounding box center [512, 152] width 15 height 15
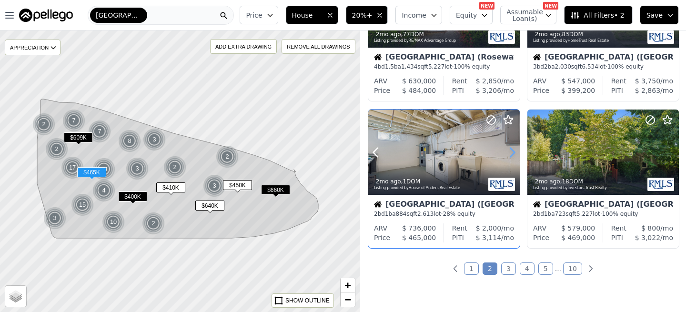
click at [511, 153] on icon at bounding box center [512, 152] width 15 height 15
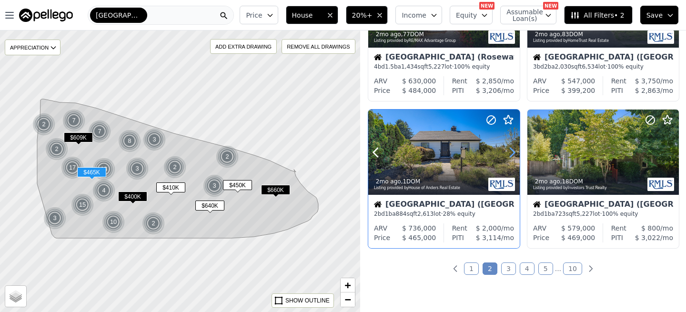
click at [511, 153] on icon at bounding box center [512, 152] width 15 height 15
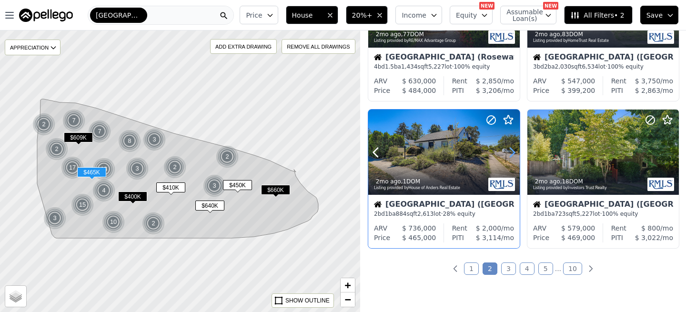
click at [511, 153] on icon at bounding box center [512, 152] width 15 height 15
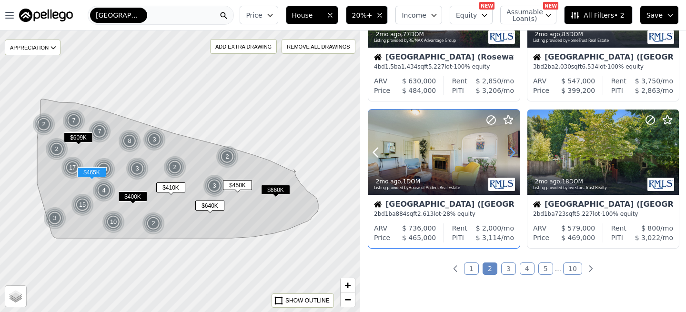
click at [511, 153] on icon at bounding box center [512, 152] width 15 height 15
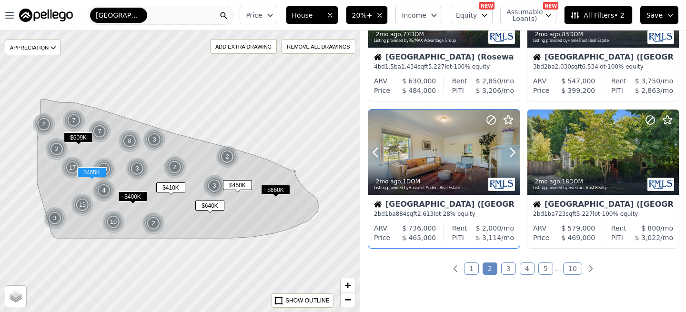
click at [449, 140] on div at bounding box center [444, 152] width 152 height 85
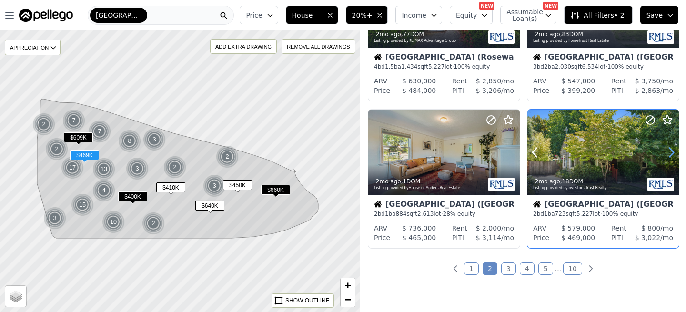
click at [670, 153] on icon at bounding box center [671, 152] width 15 height 15
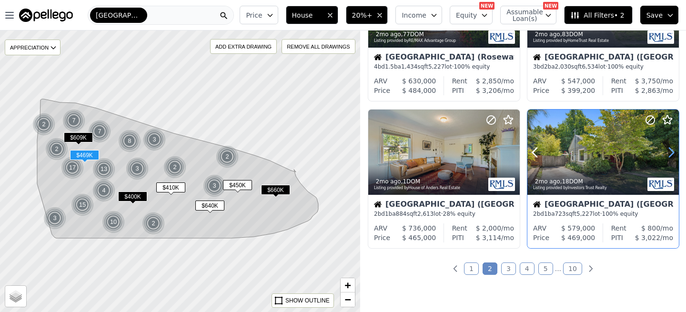
click at [670, 153] on icon at bounding box center [671, 152] width 15 height 15
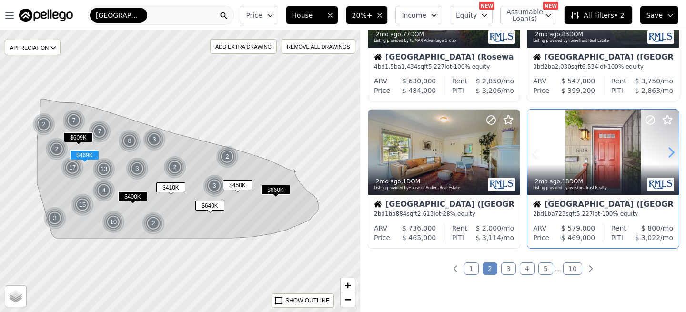
click at [670, 153] on icon at bounding box center [671, 152] width 15 height 15
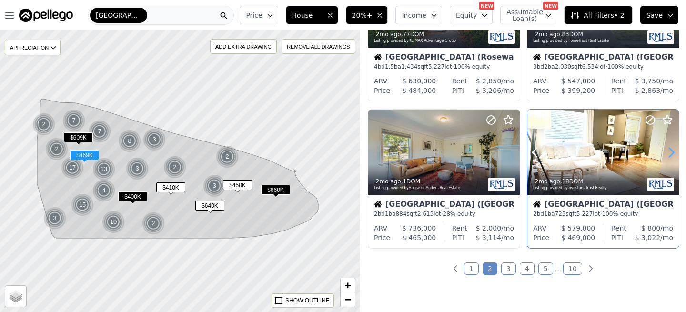
click at [670, 153] on icon at bounding box center [671, 152] width 15 height 15
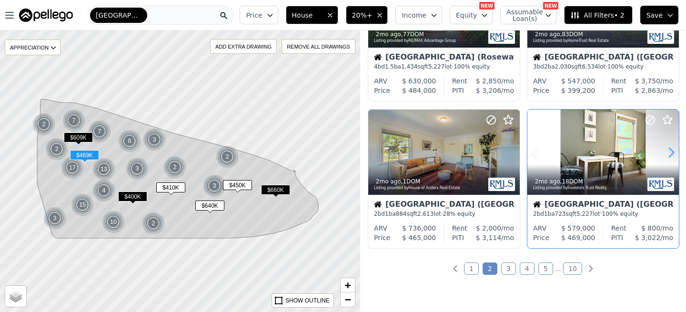
click at [670, 153] on icon at bounding box center [671, 152] width 15 height 15
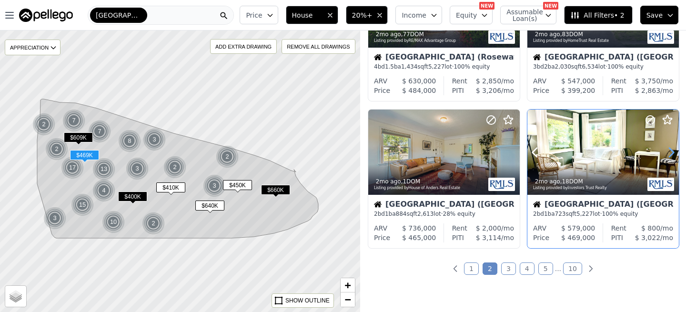
click at [670, 153] on icon at bounding box center [671, 152] width 15 height 15
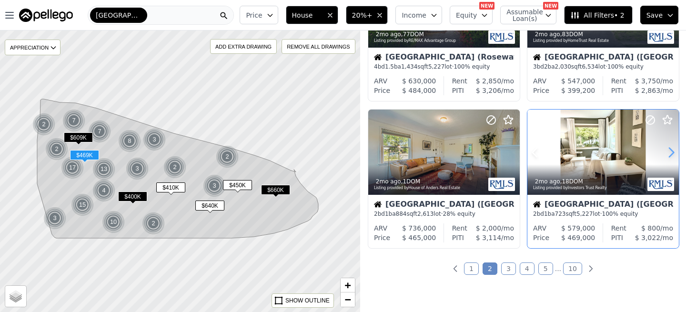
click at [670, 153] on icon at bounding box center [671, 152] width 15 height 15
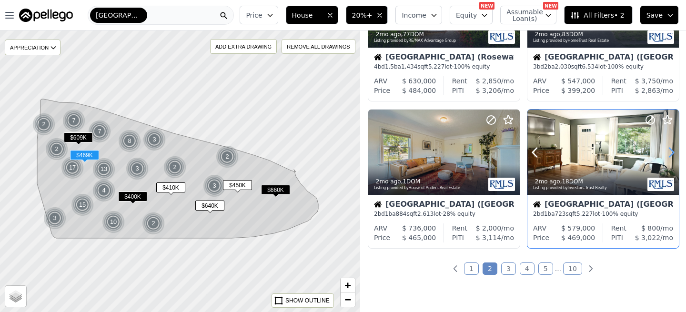
click at [670, 153] on icon at bounding box center [671, 152] width 15 height 15
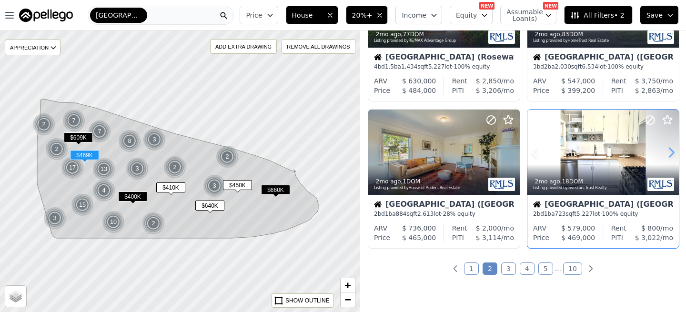
click at [670, 153] on icon at bounding box center [671, 152] width 15 height 15
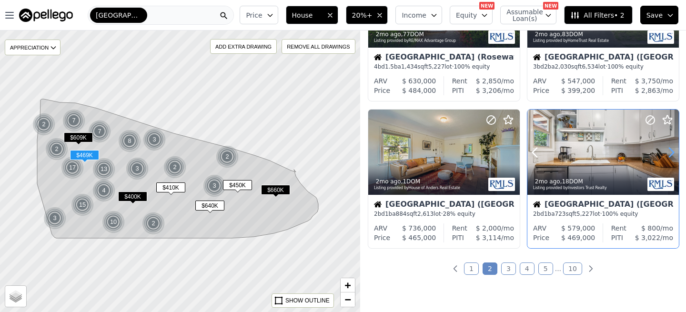
click at [670, 153] on icon at bounding box center [671, 152] width 15 height 15
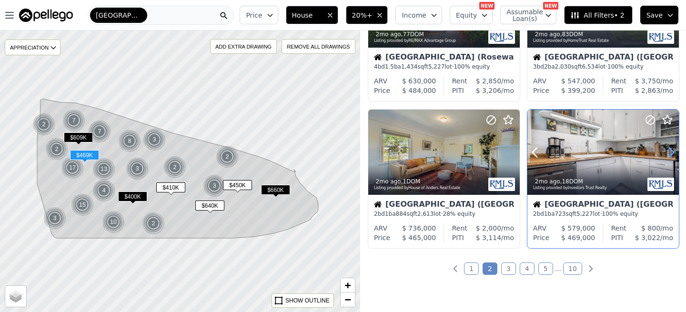
click at [670, 153] on icon at bounding box center [671, 152] width 15 height 15
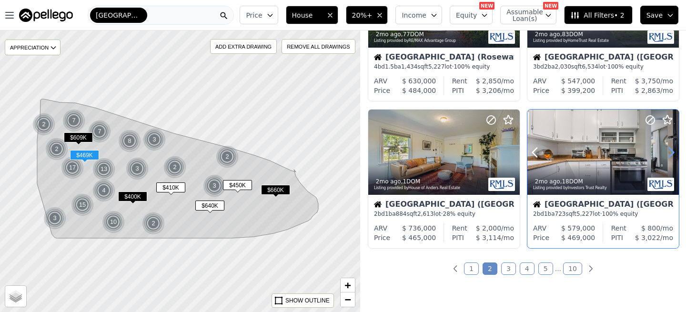
click at [670, 153] on icon at bounding box center [671, 152] width 15 height 15
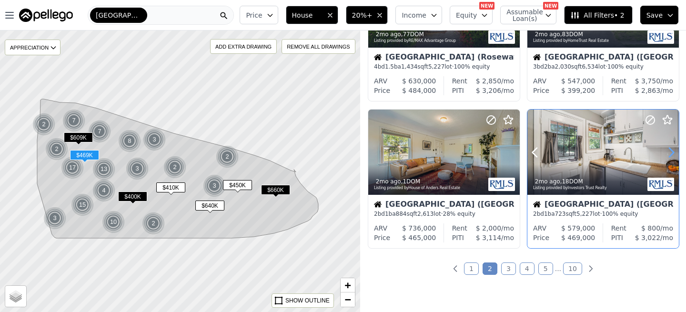
click at [670, 153] on icon at bounding box center [671, 152] width 15 height 15
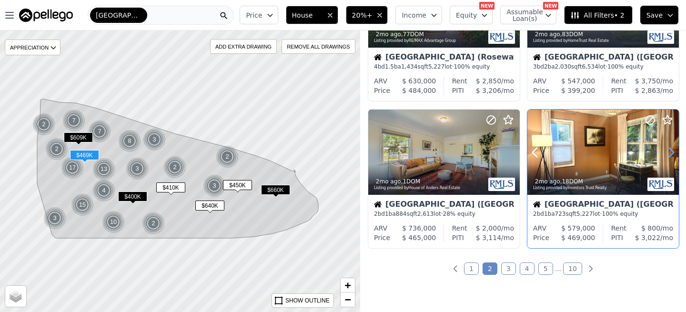
click at [670, 153] on icon at bounding box center [671, 152] width 15 height 15
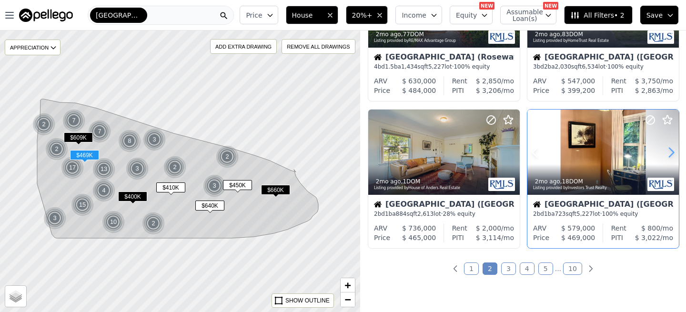
click at [670, 153] on icon at bounding box center [671, 152] width 15 height 15
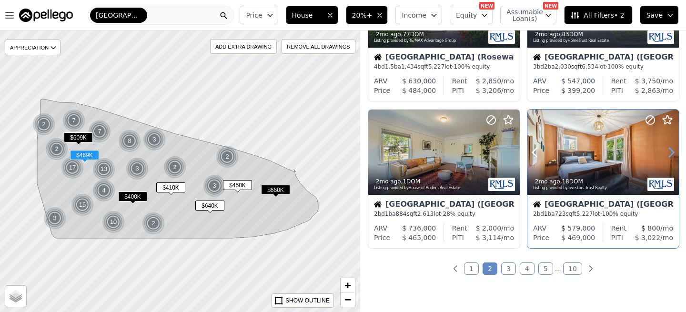
click at [670, 153] on icon at bounding box center [671, 152] width 15 height 15
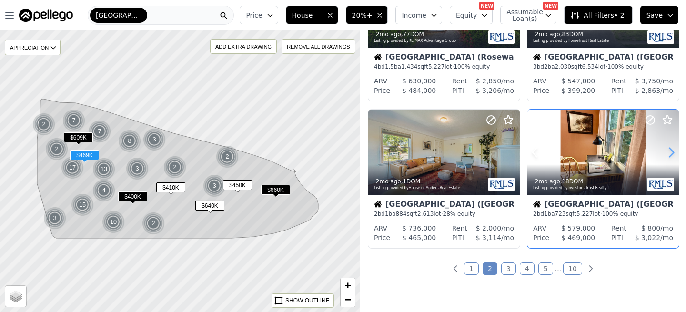
click at [670, 153] on icon at bounding box center [671, 152] width 15 height 15
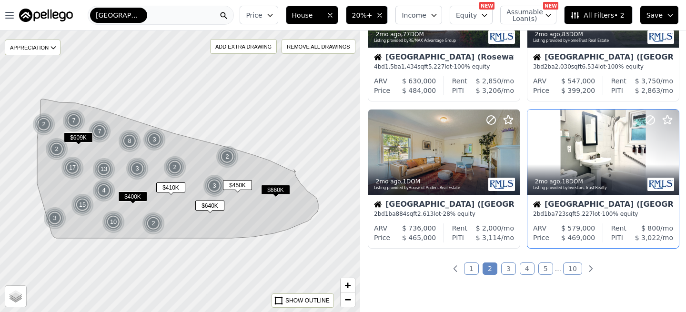
click at [513, 267] on link "3" at bounding box center [508, 269] width 15 height 12
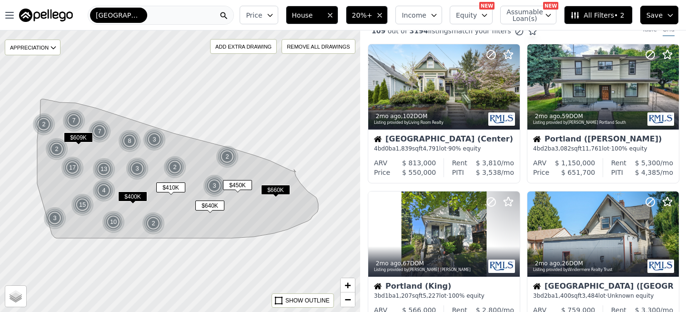
scroll to position [0, 0]
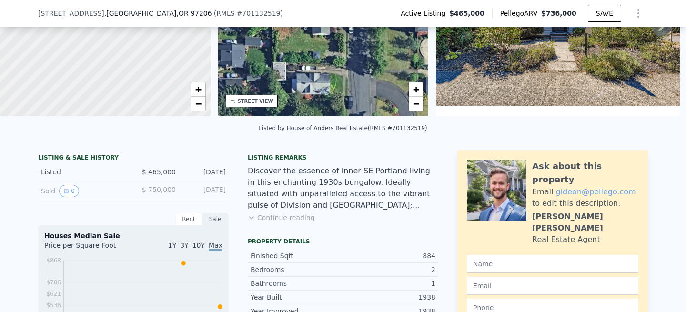
scroll to position [84, 0]
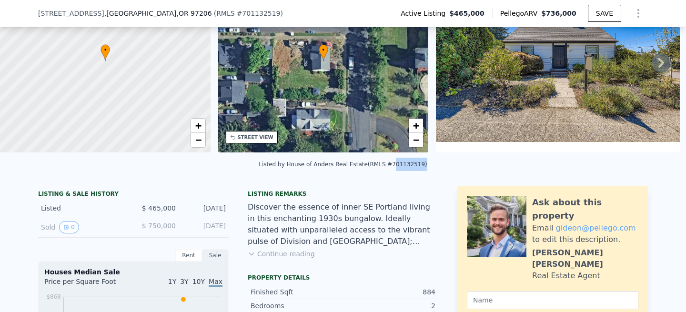
drag, startPoint x: 418, startPoint y: 164, endPoint x: 392, endPoint y: 165, distance: 26.3
click at [392, 165] on div "Listed by House of [PERSON_NAME] Estate (RMLS #701132519)" at bounding box center [343, 164] width 169 height 7
copy div "701132519"
